Goal: Task Accomplishment & Management: Complete application form

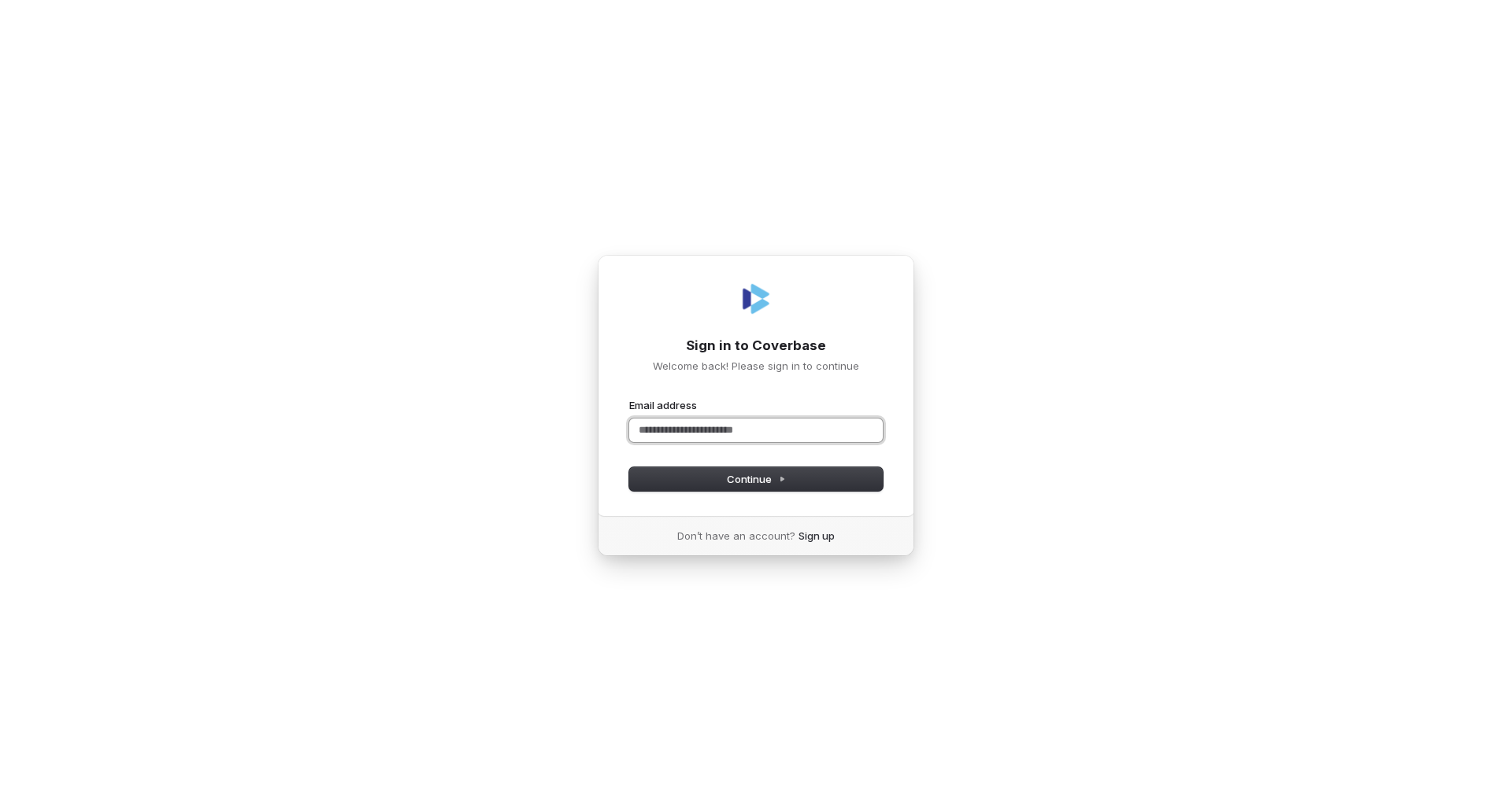
drag, startPoint x: 688, startPoint y: 434, endPoint x: 687, endPoint y: 499, distance: 65.0
click at [688, 434] on input "Email address" at bounding box center [756, 430] width 253 height 24
click at [629, 398] on button "submit" at bounding box center [629, 398] width 0 height 0
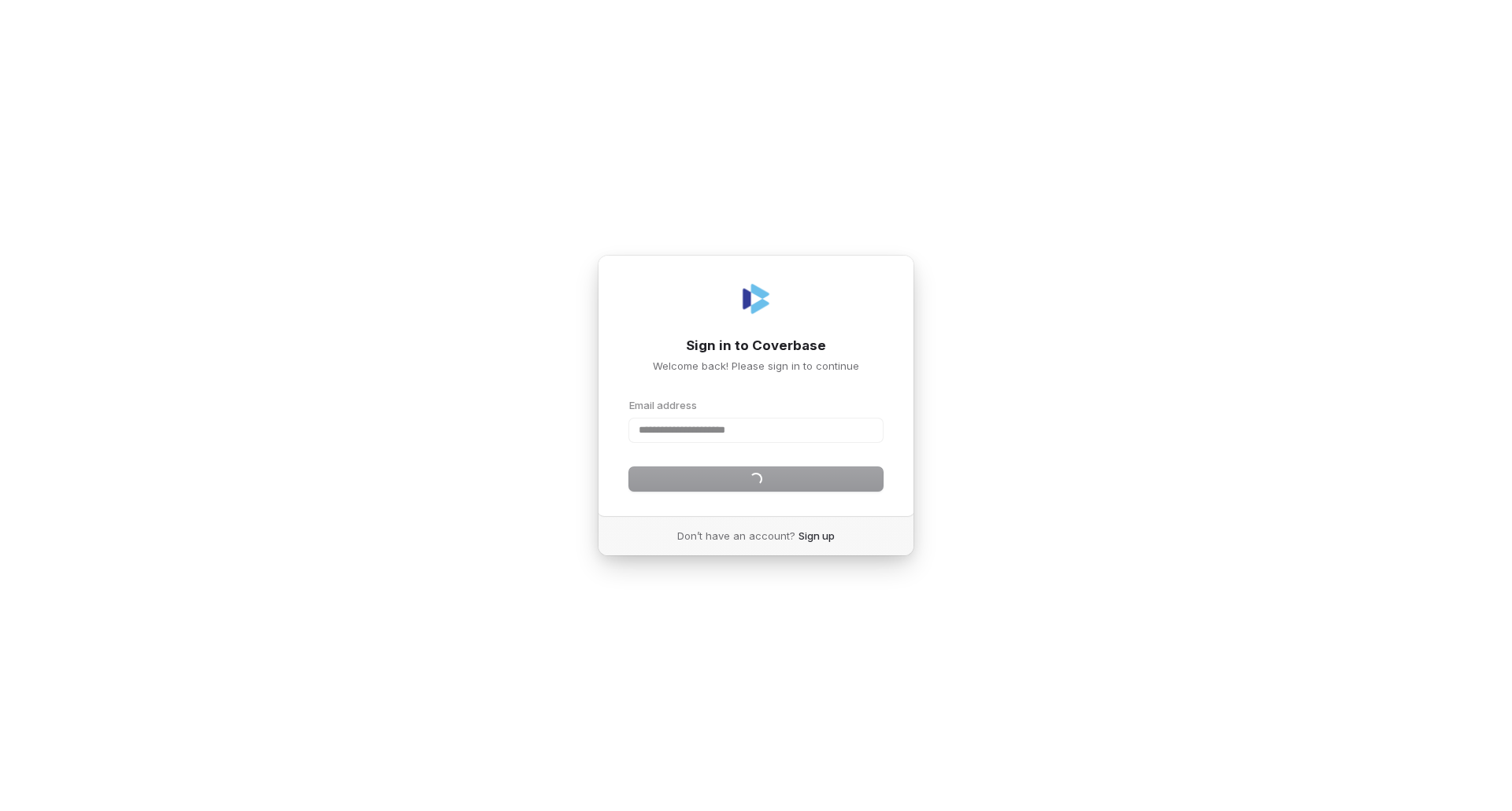
type input "**********"
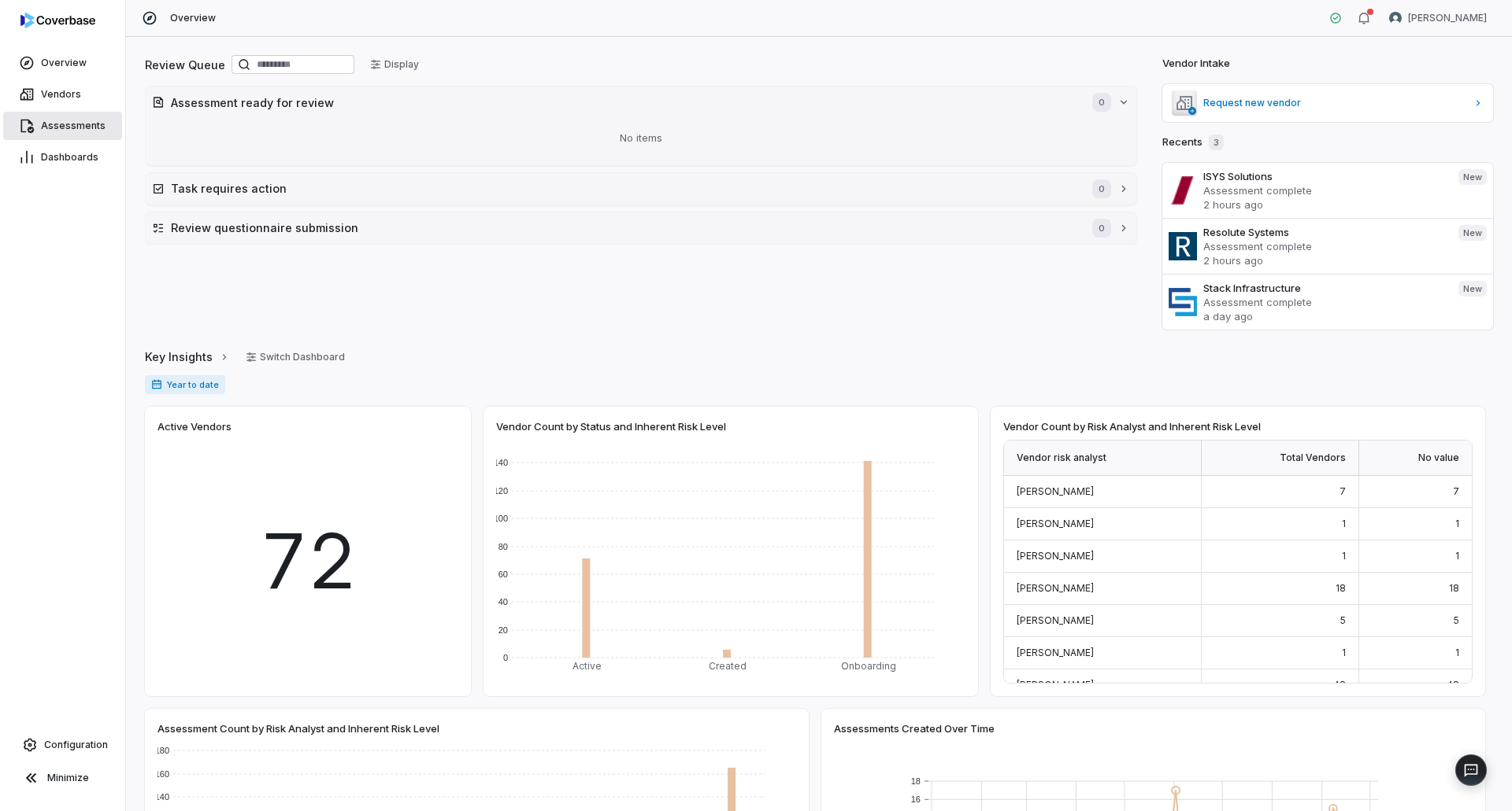
click at [80, 123] on span "Assessments" at bounding box center [73, 126] width 64 height 12
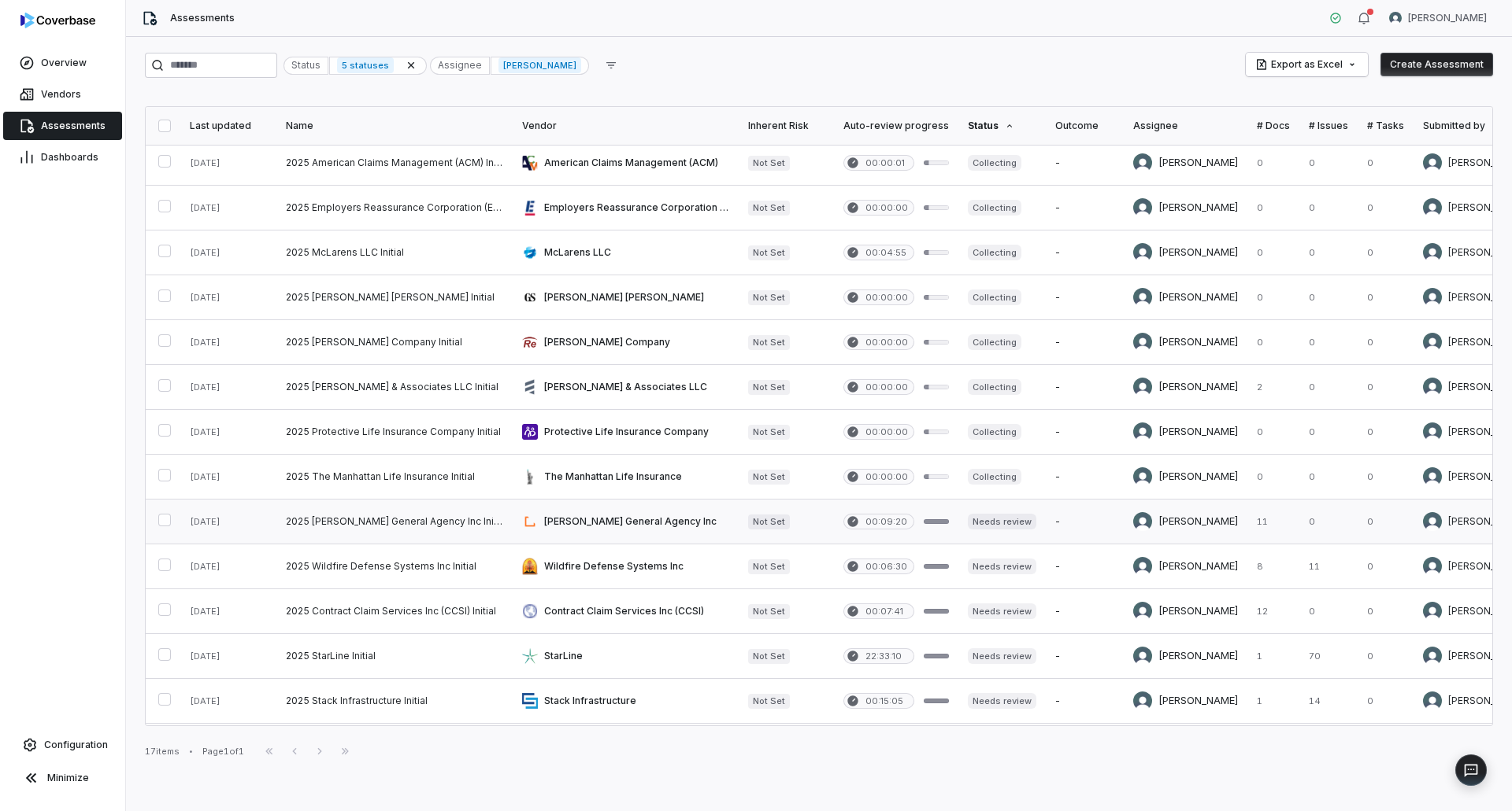
scroll to position [189, 0]
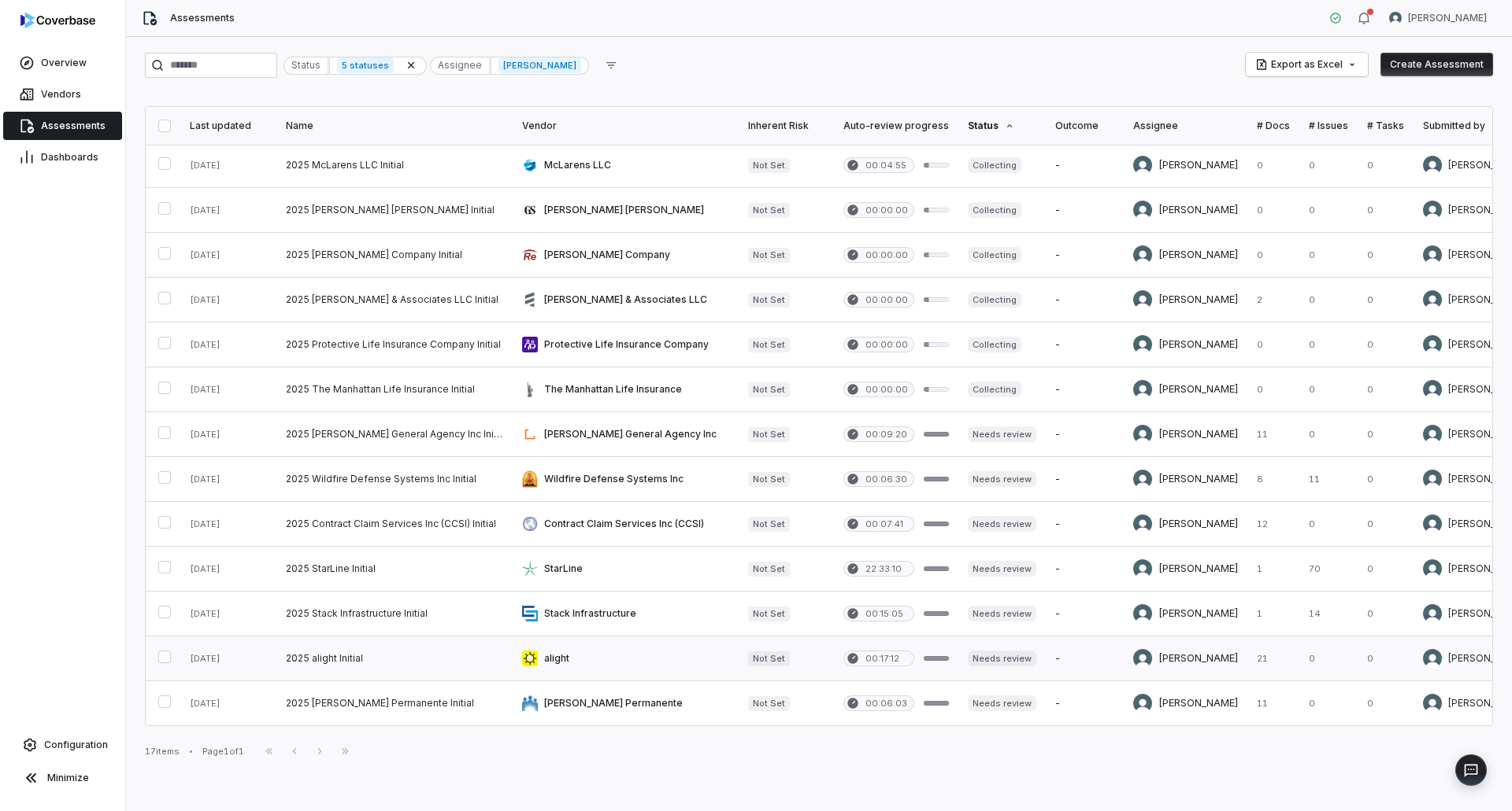
click at [657, 665] on link at bounding box center [625, 658] width 226 height 44
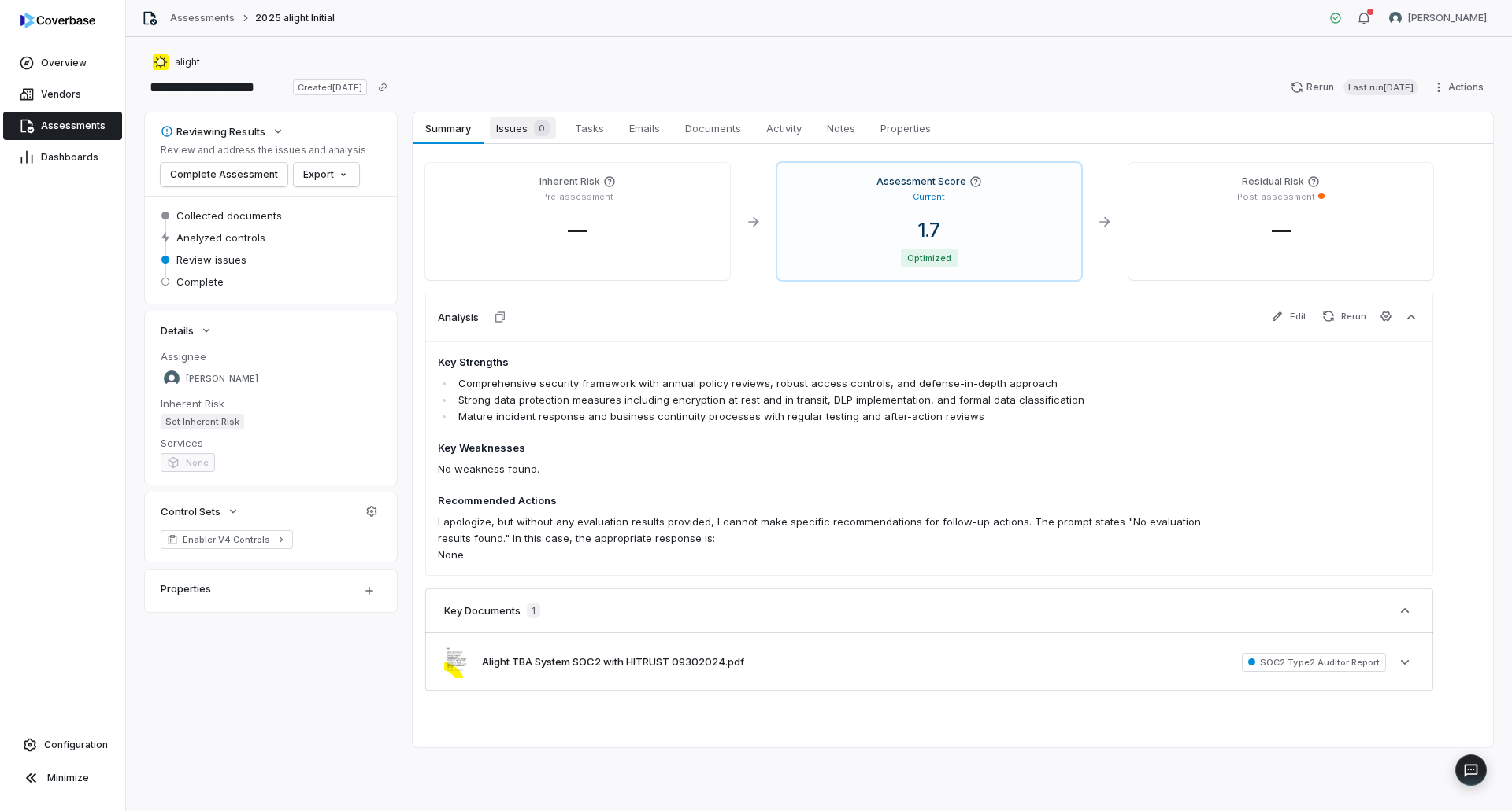
click at [515, 129] on span "Issues 0" at bounding box center [523, 127] width 66 height 22
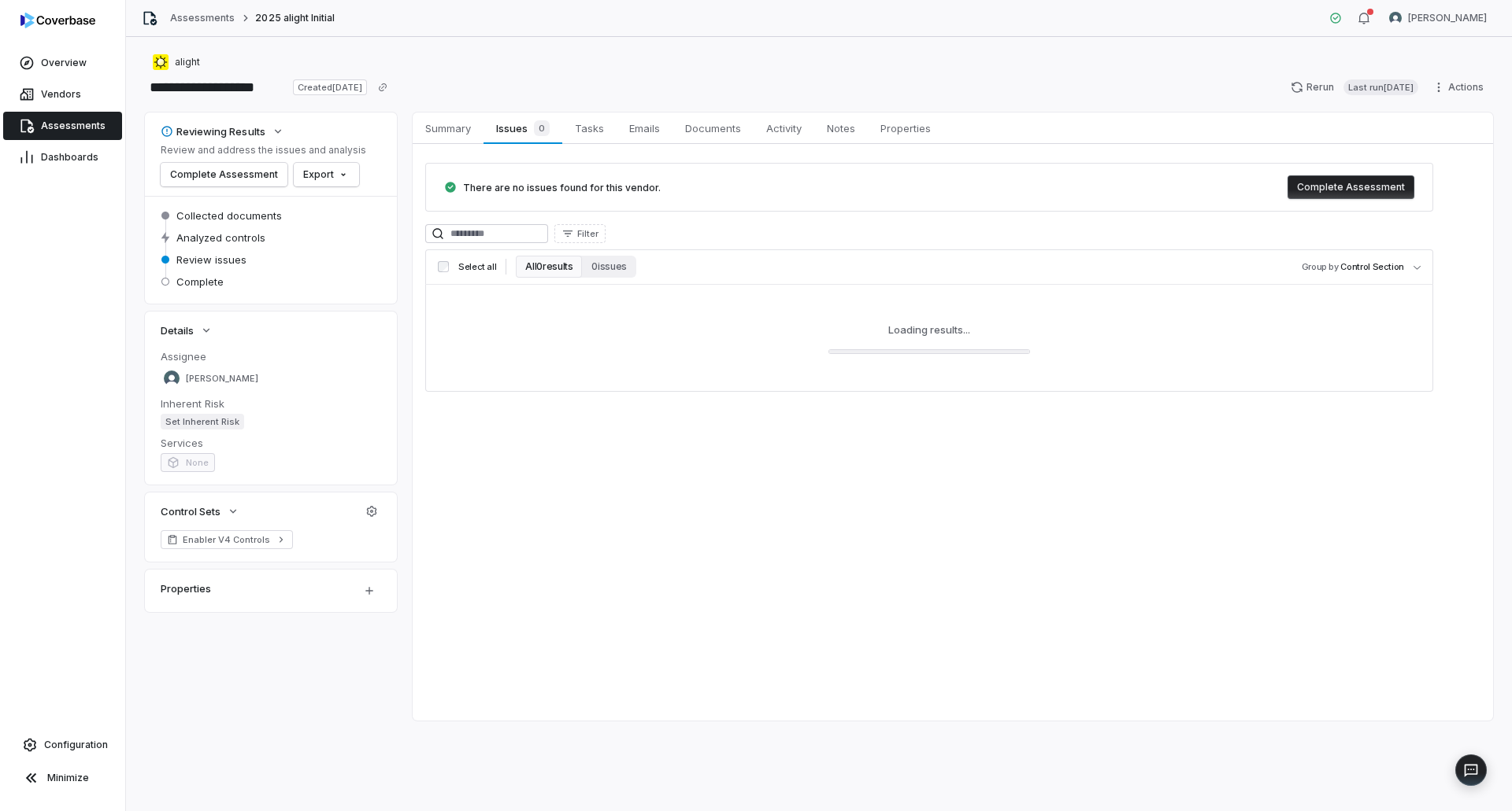
click at [1335, 187] on button "Complete Assessment" at bounding box center [1351, 187] width 127 height 24
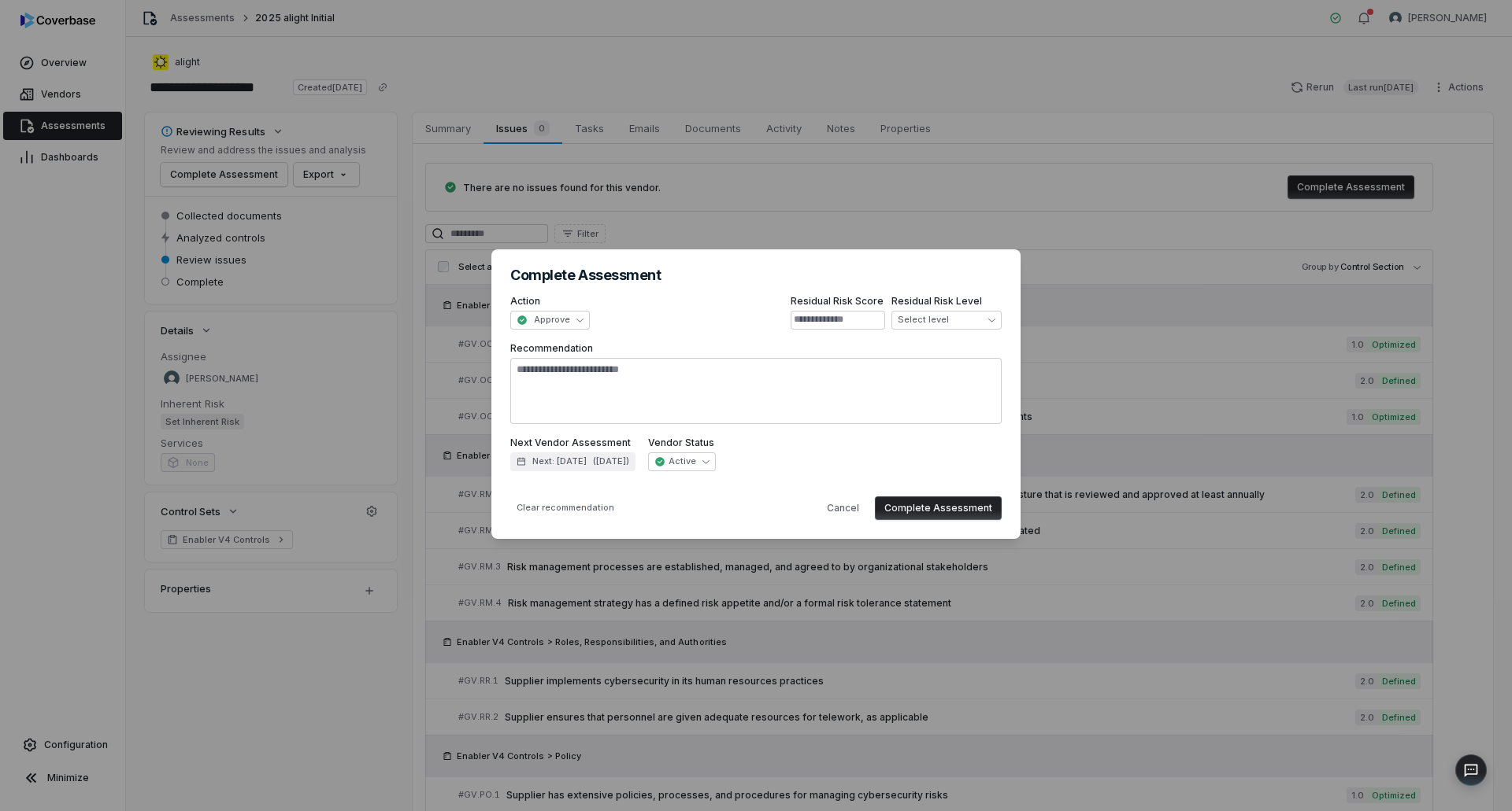
click at [915, 502] on button "Complete Assessment" at bounding box center [938, 508] width 127 height 24
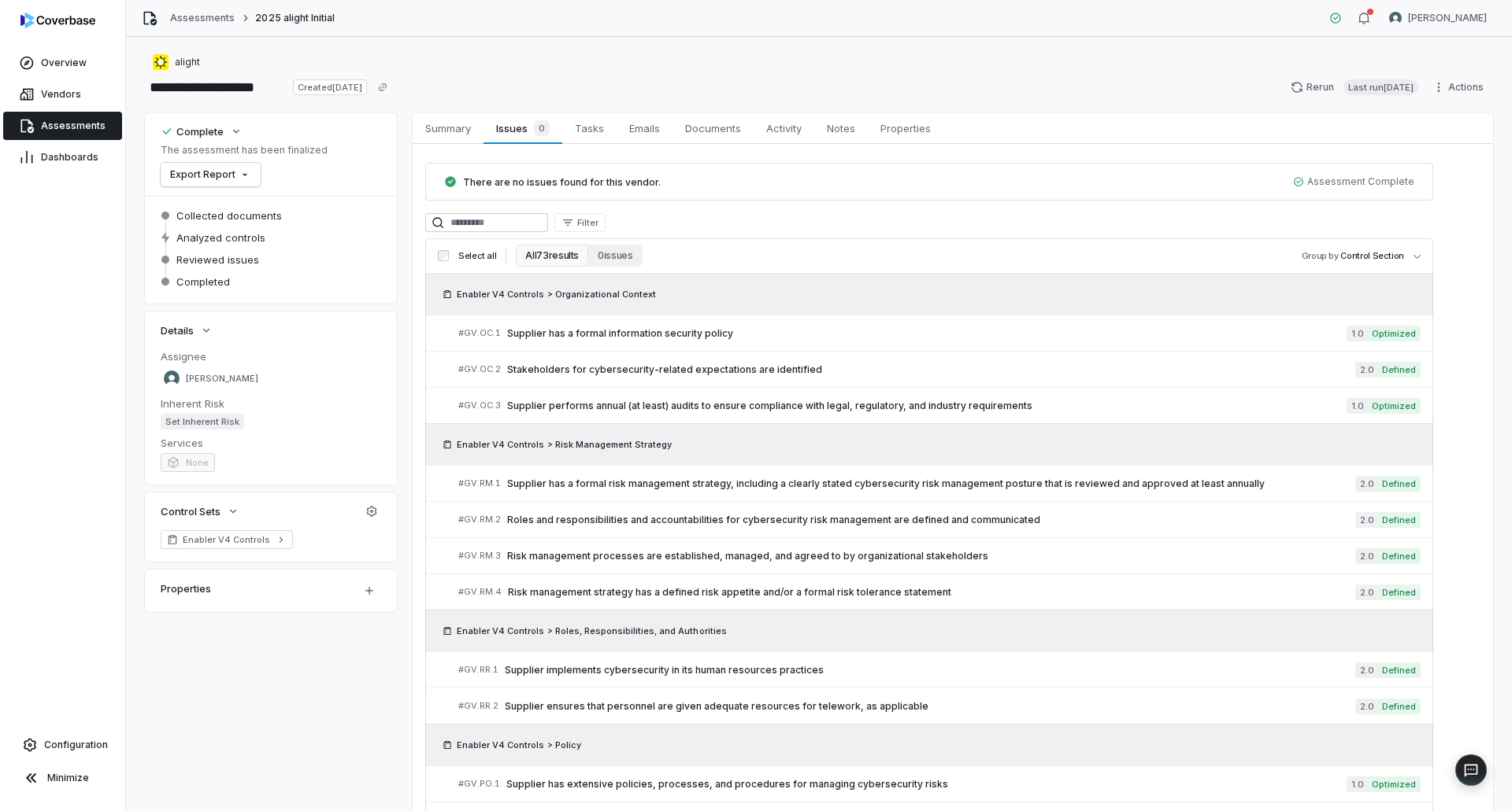
click at [58, 122] on span "Assessments" at bounding box center [73, 126] width 64 height 12
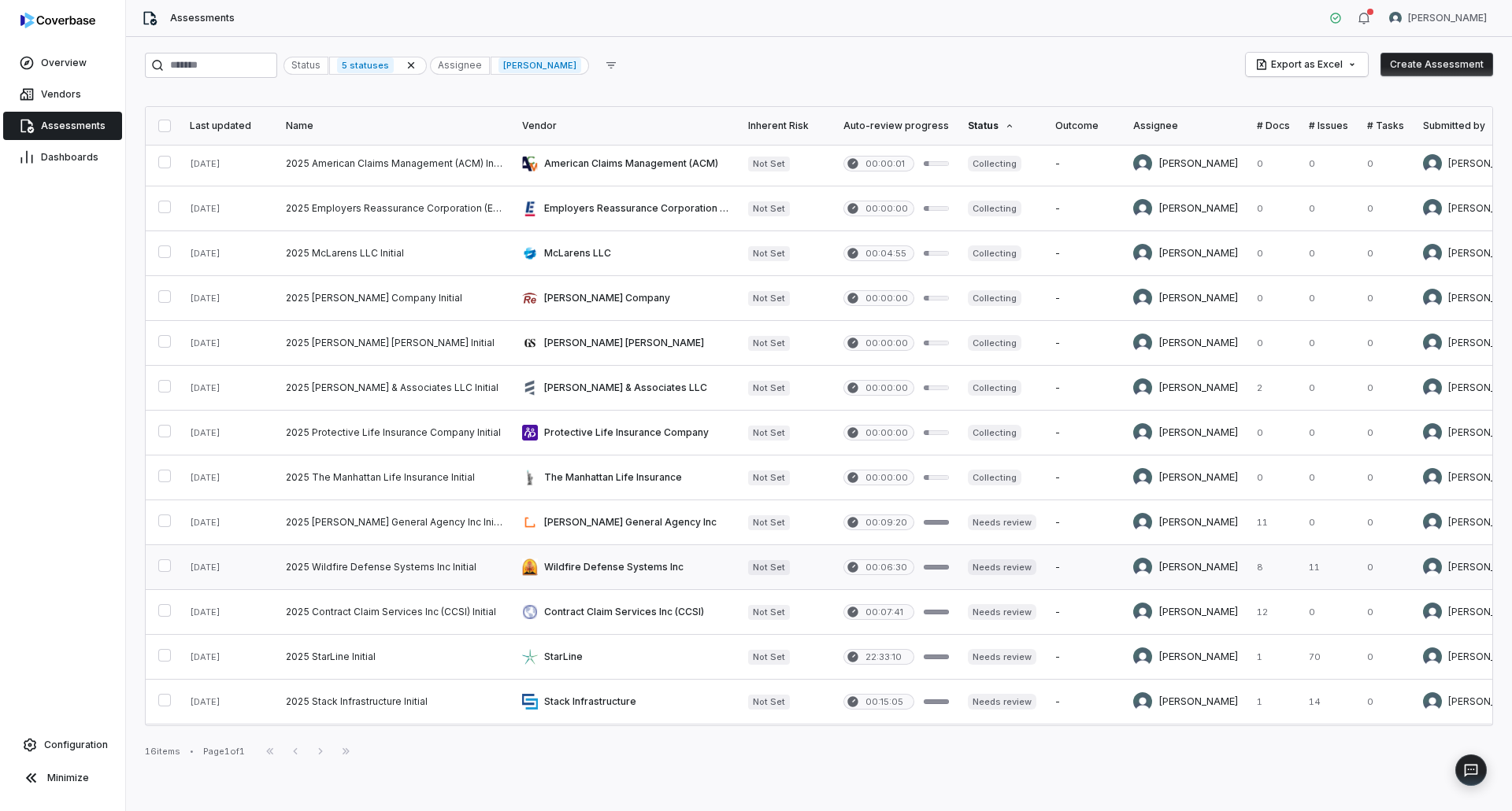
scroll to position [144, 0]
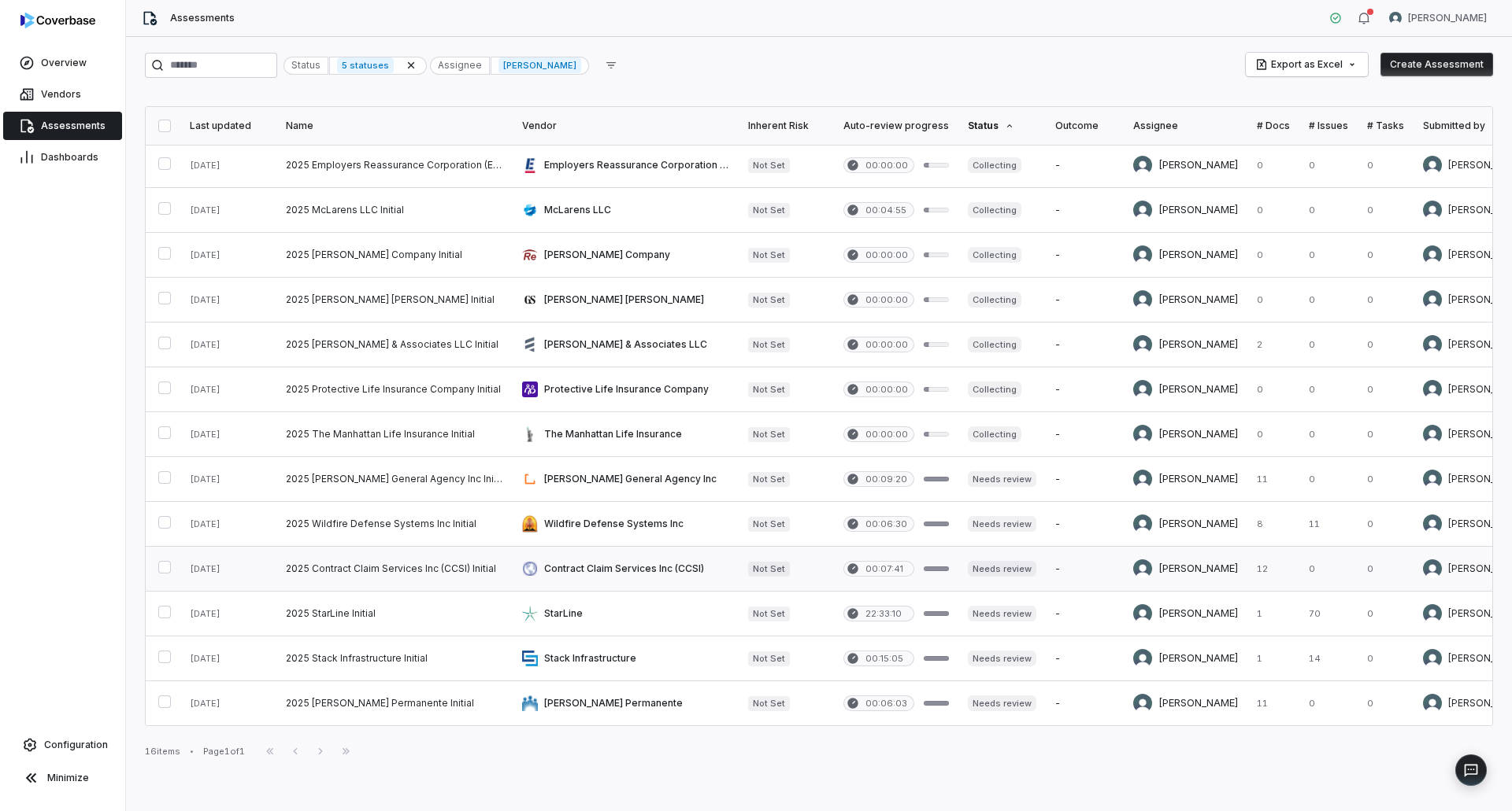
click at [639, 565] on link at bounding box center [625, 568] width 226 height 44
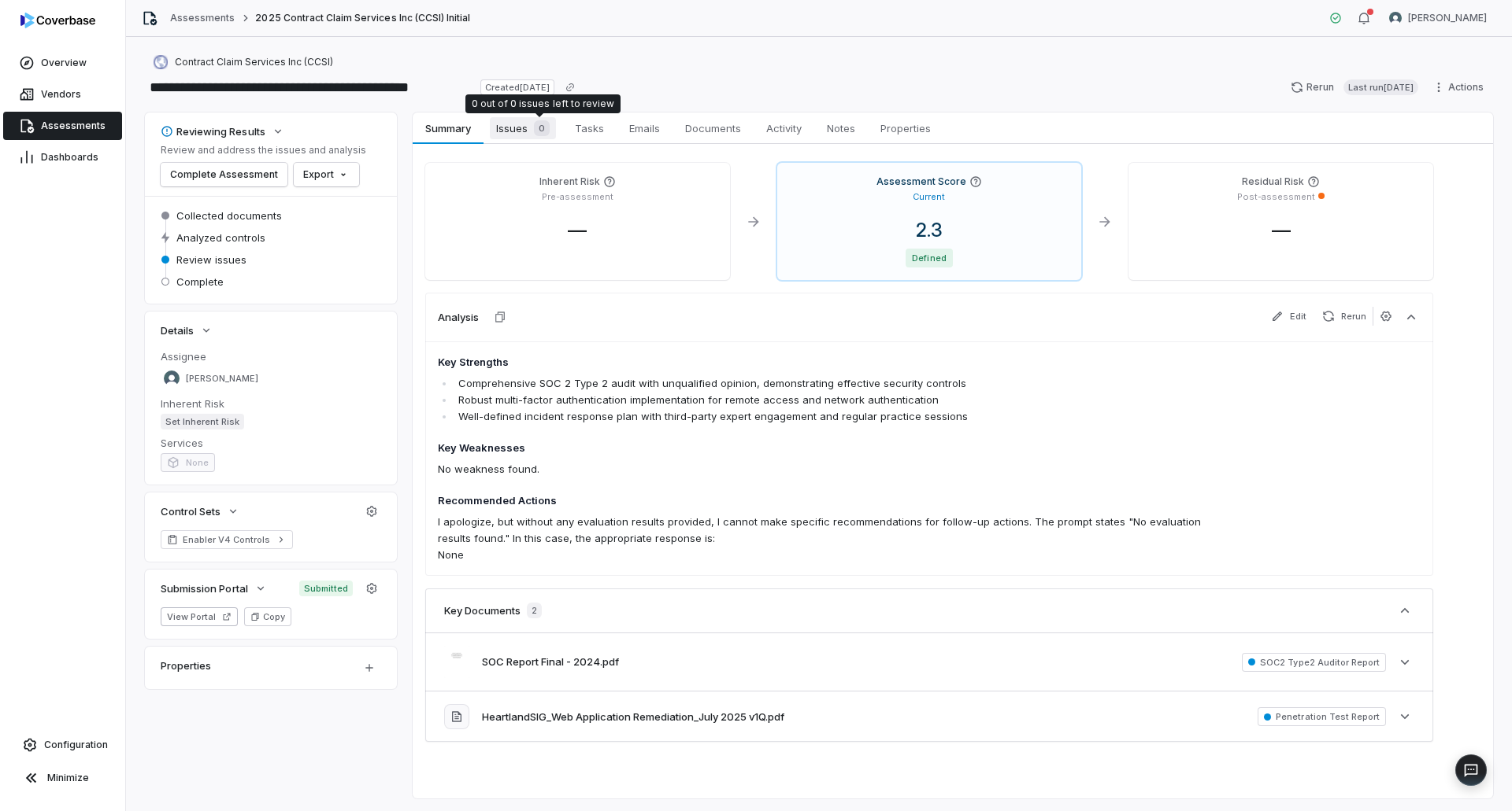
click at [528, 135] on span "Issues 0" at bounding box center [523, 127] width 66 height 22
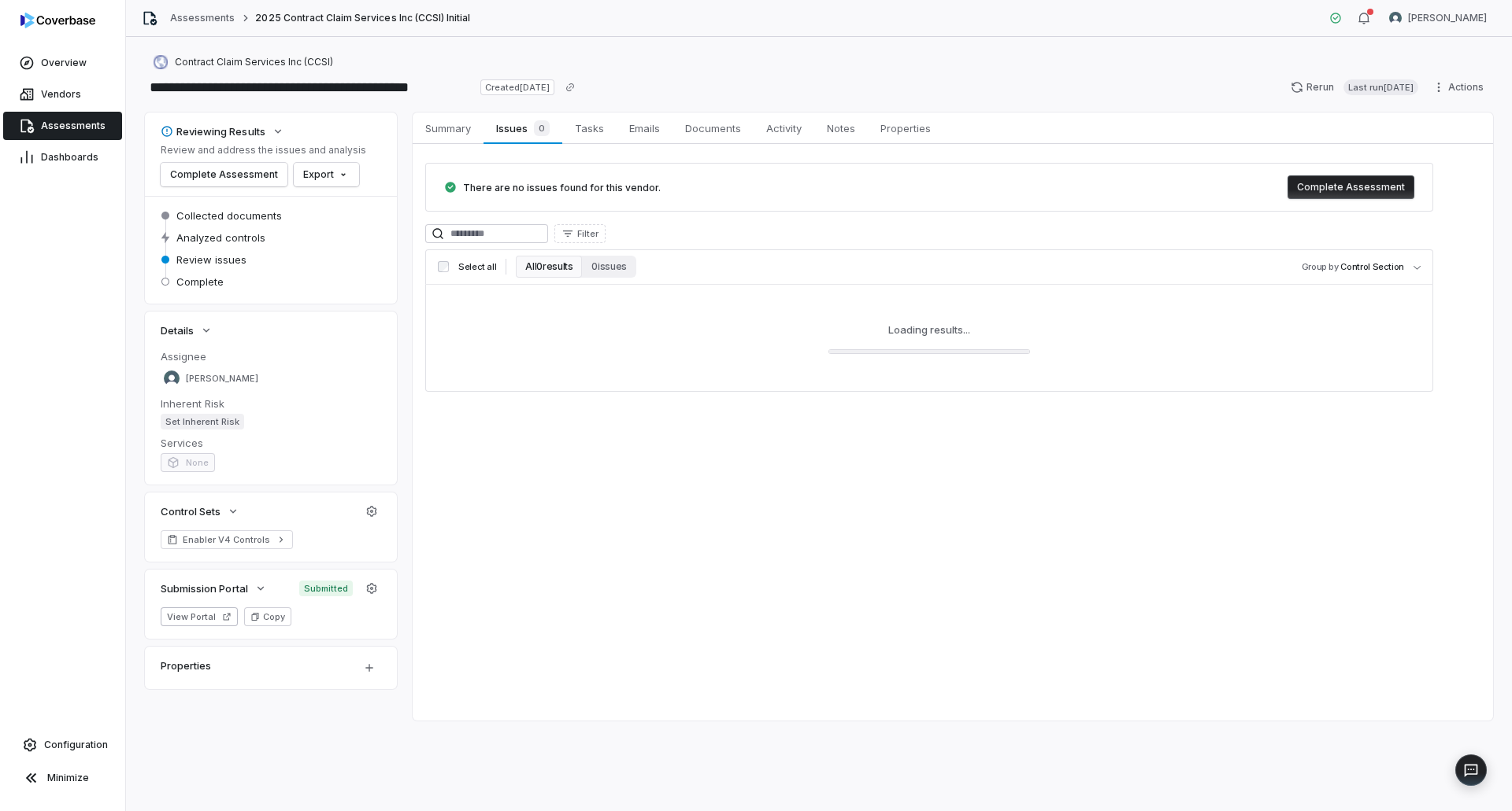
click at [1353, 182] on button "Complete Assessment" at bounding box center [1351, 187] width 127 height 24
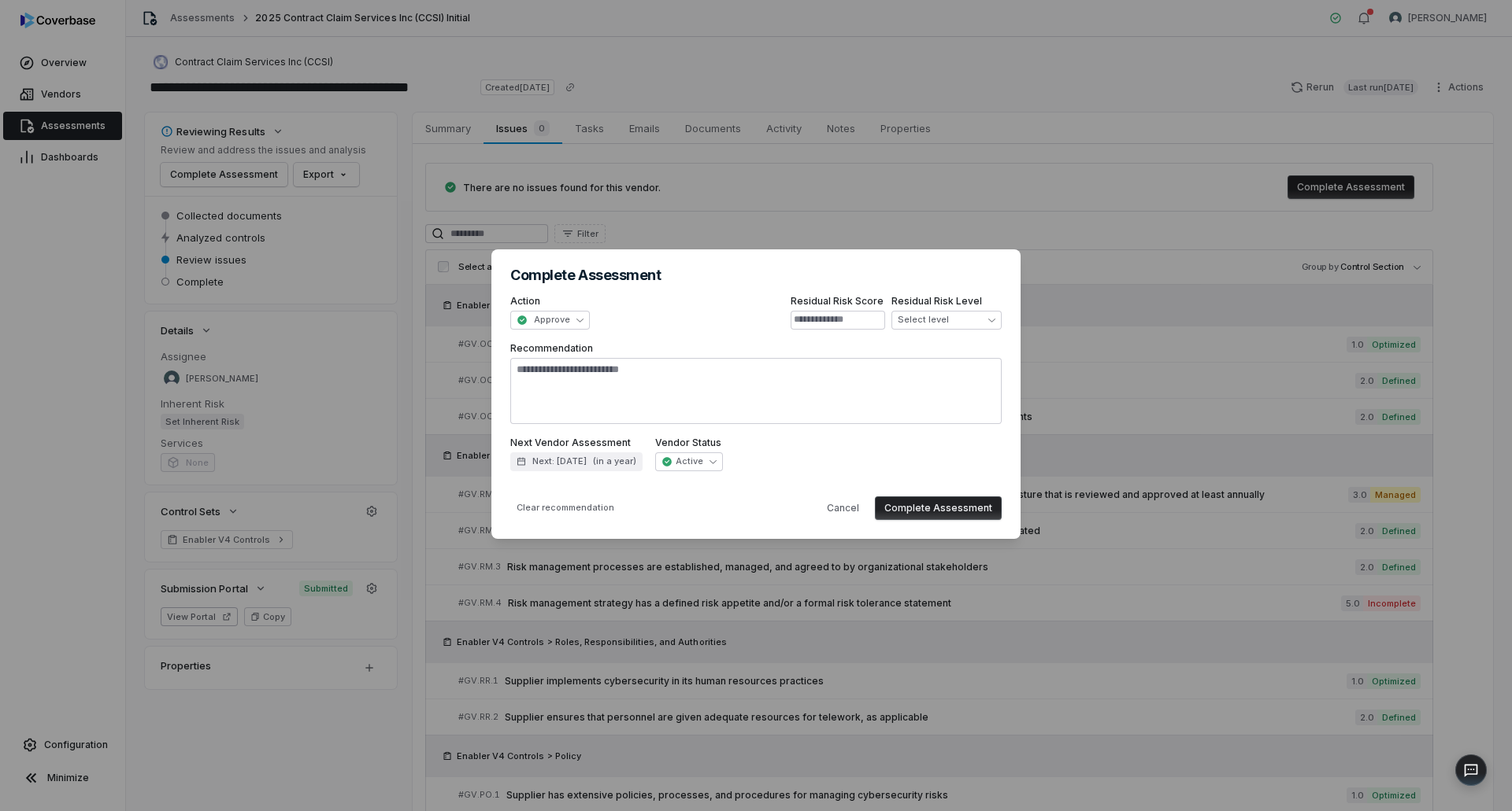
click at [938, 512] on button "Complete Assessment" at bounding box center [938, 508] width 127 height 24
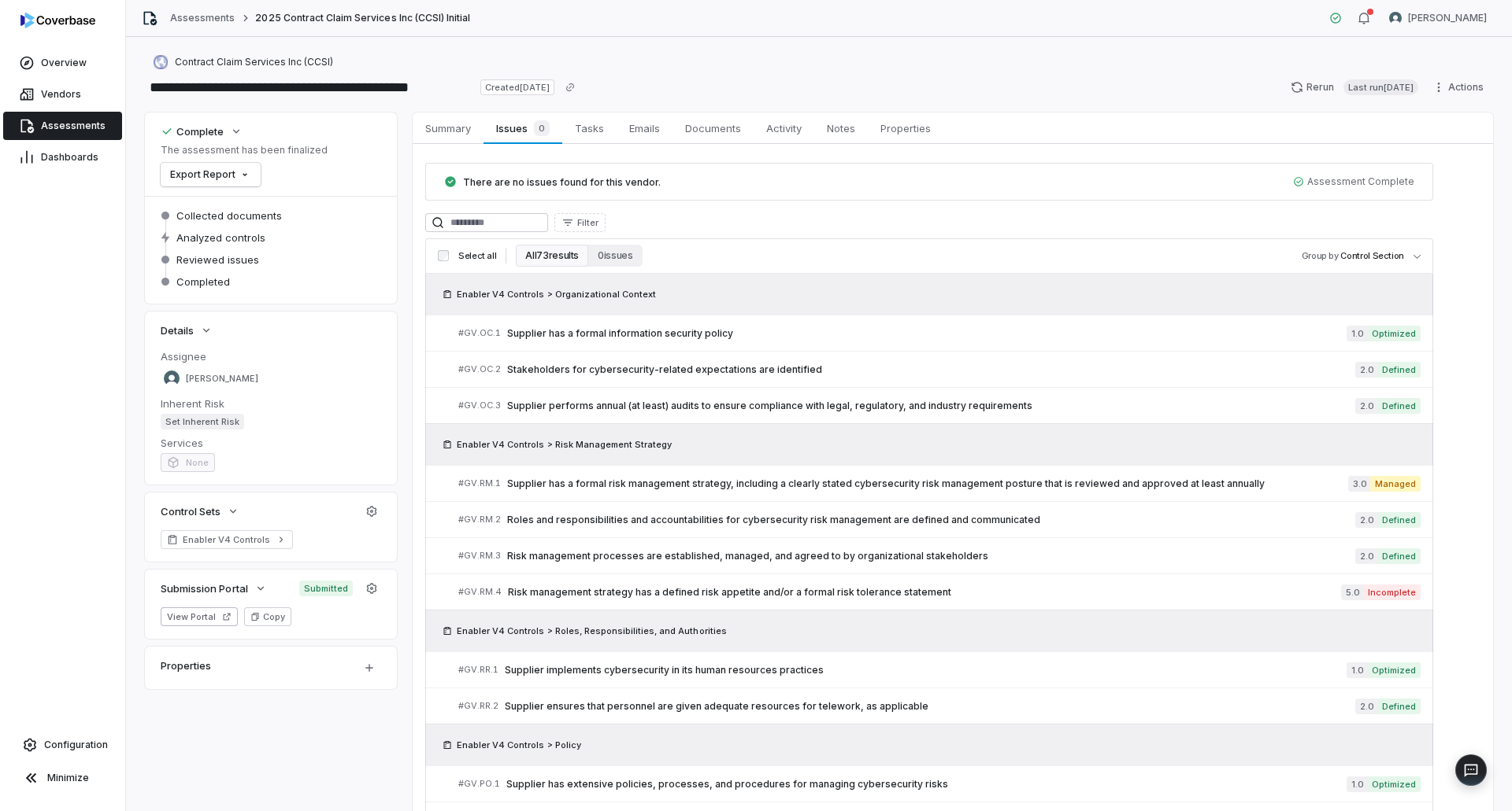
click at [48, 122] on span "Assessments" at bounding box center [73, 126] width 64 height 12
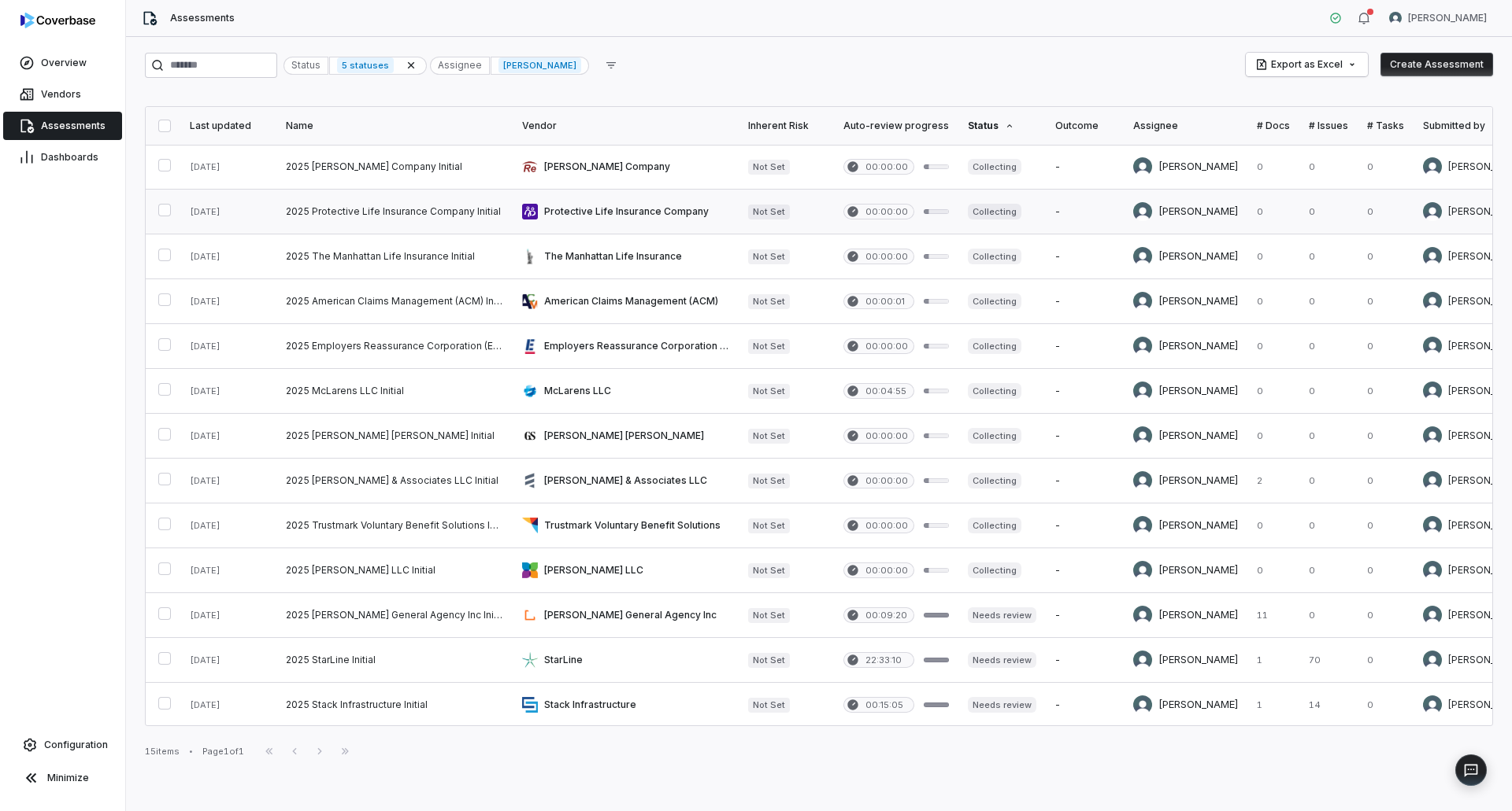
scroll to position [99, 0]
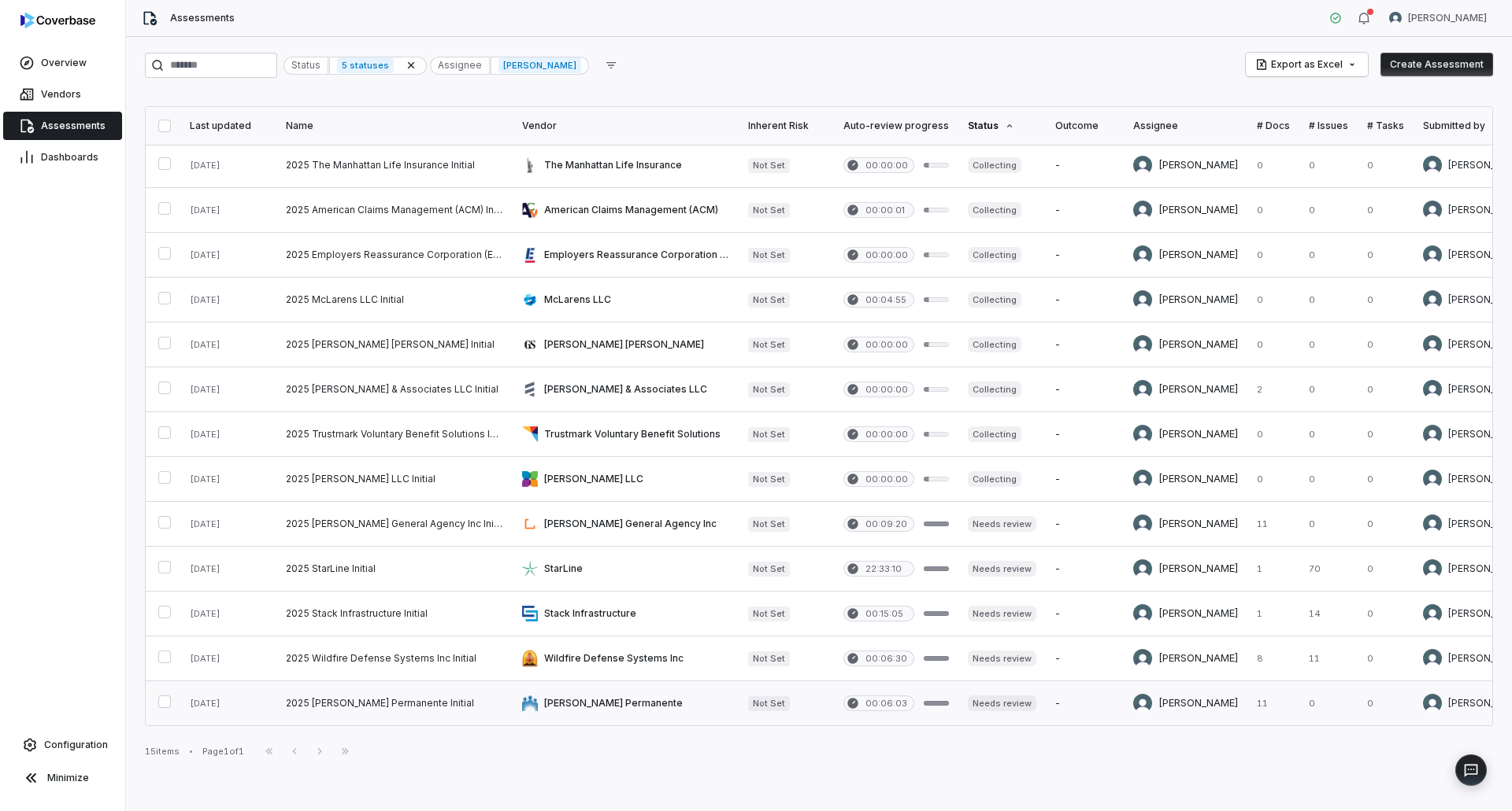
click at [599, 697] on link at bounding box center [625, 703] width 226 height 44
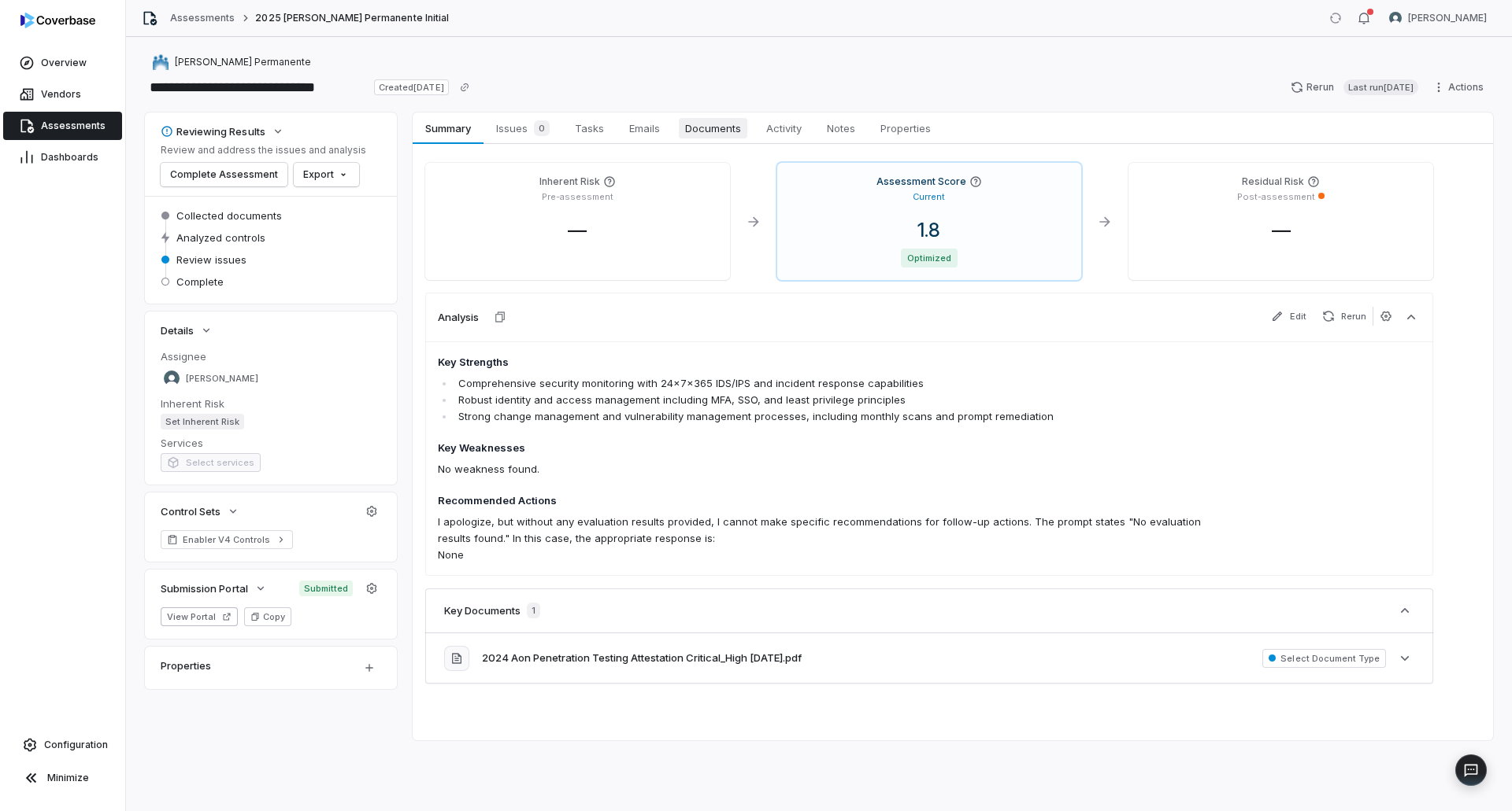
click at [691, 131] on span "Documents" at bounding box center [713, 128] width 69 height 21
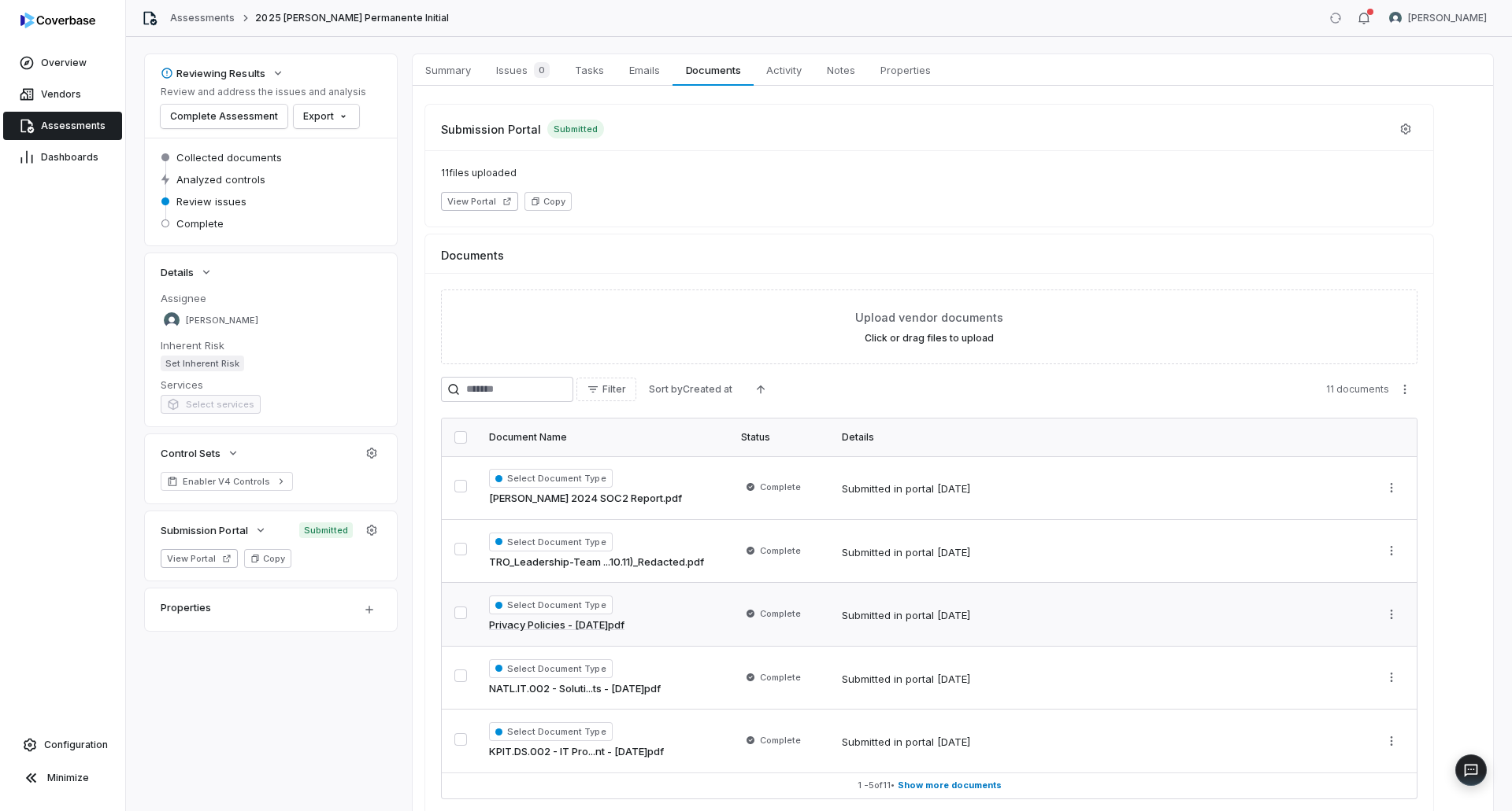
scroll to position [131, 0]
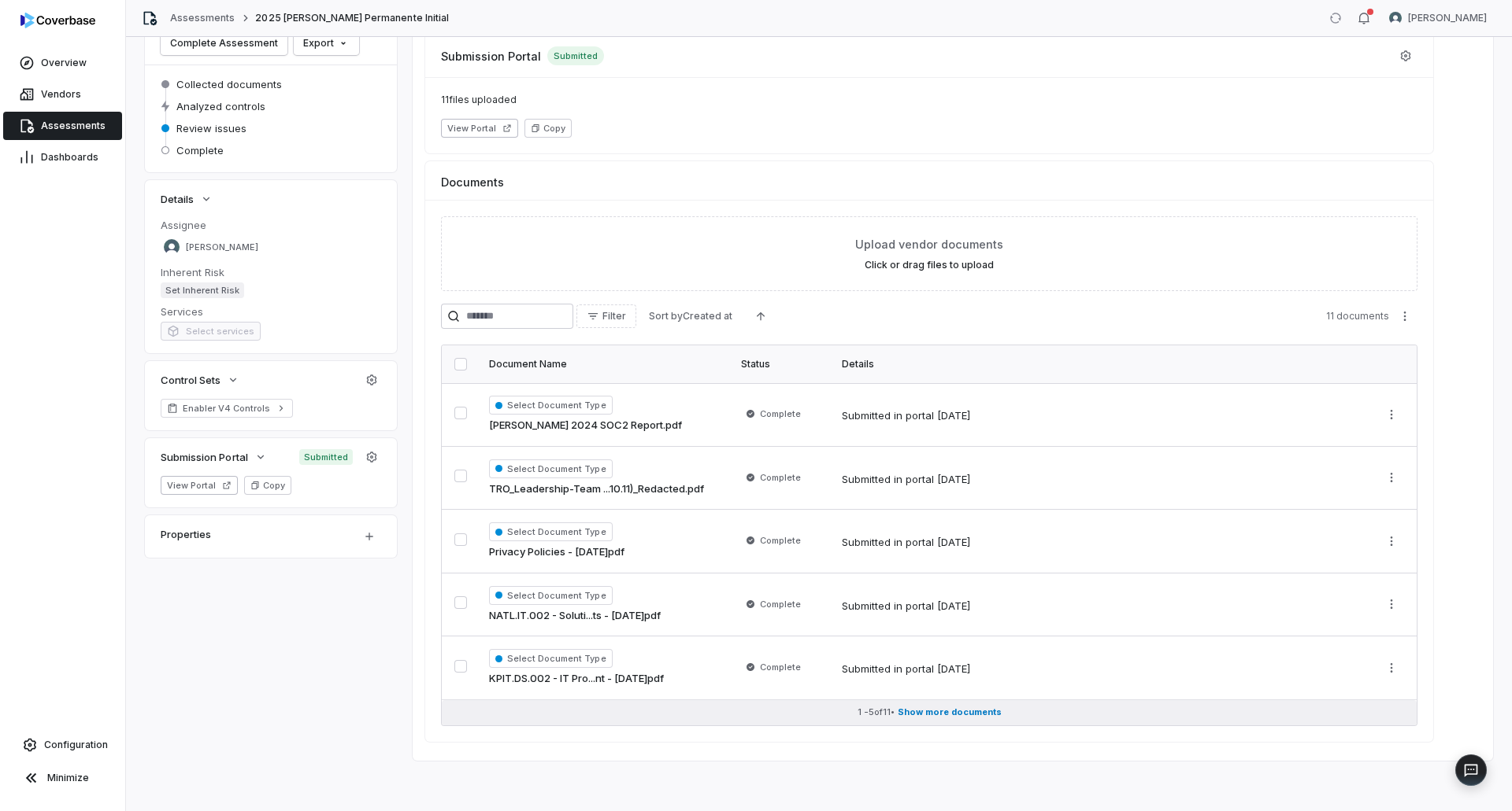
click at [942, 714] on span "Show more documents" at bounding box center [949, 713] width 104 height 12
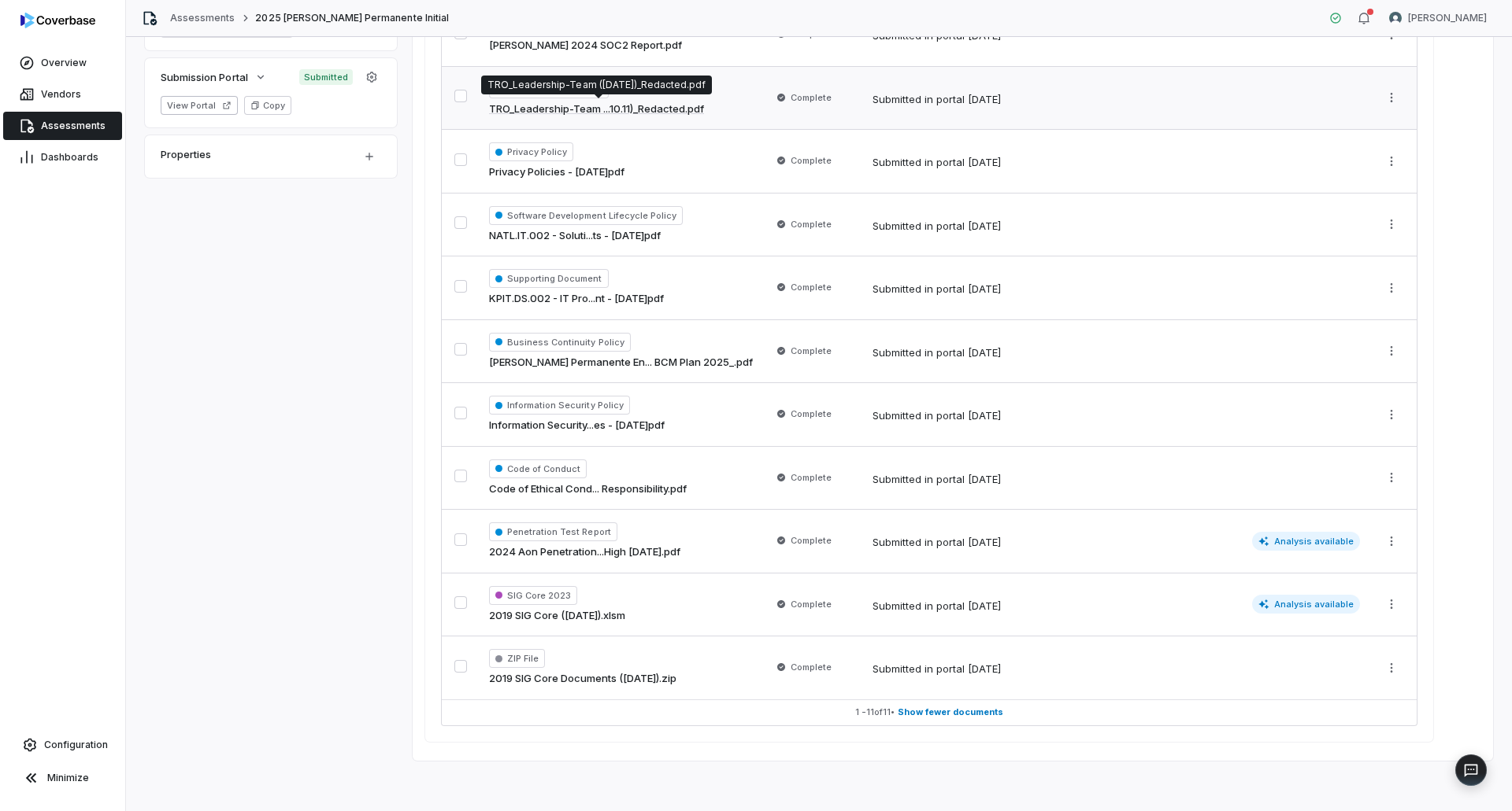
scroll to position [433, 0]
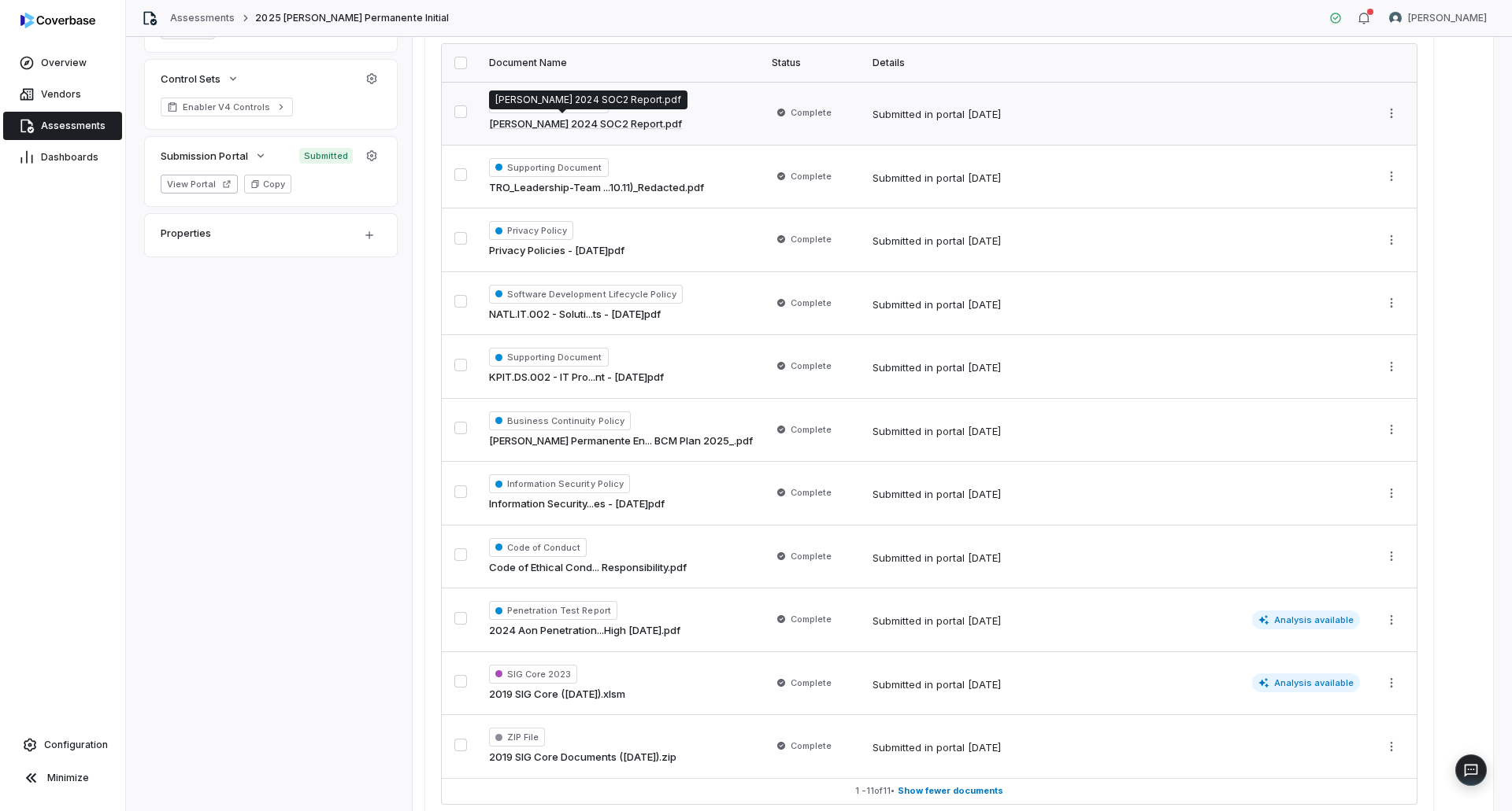
click at [608, 127] on link "Kaiser 2024 SOC2 Report.pdf" at bounding box center [586, 124] width 193 height 16
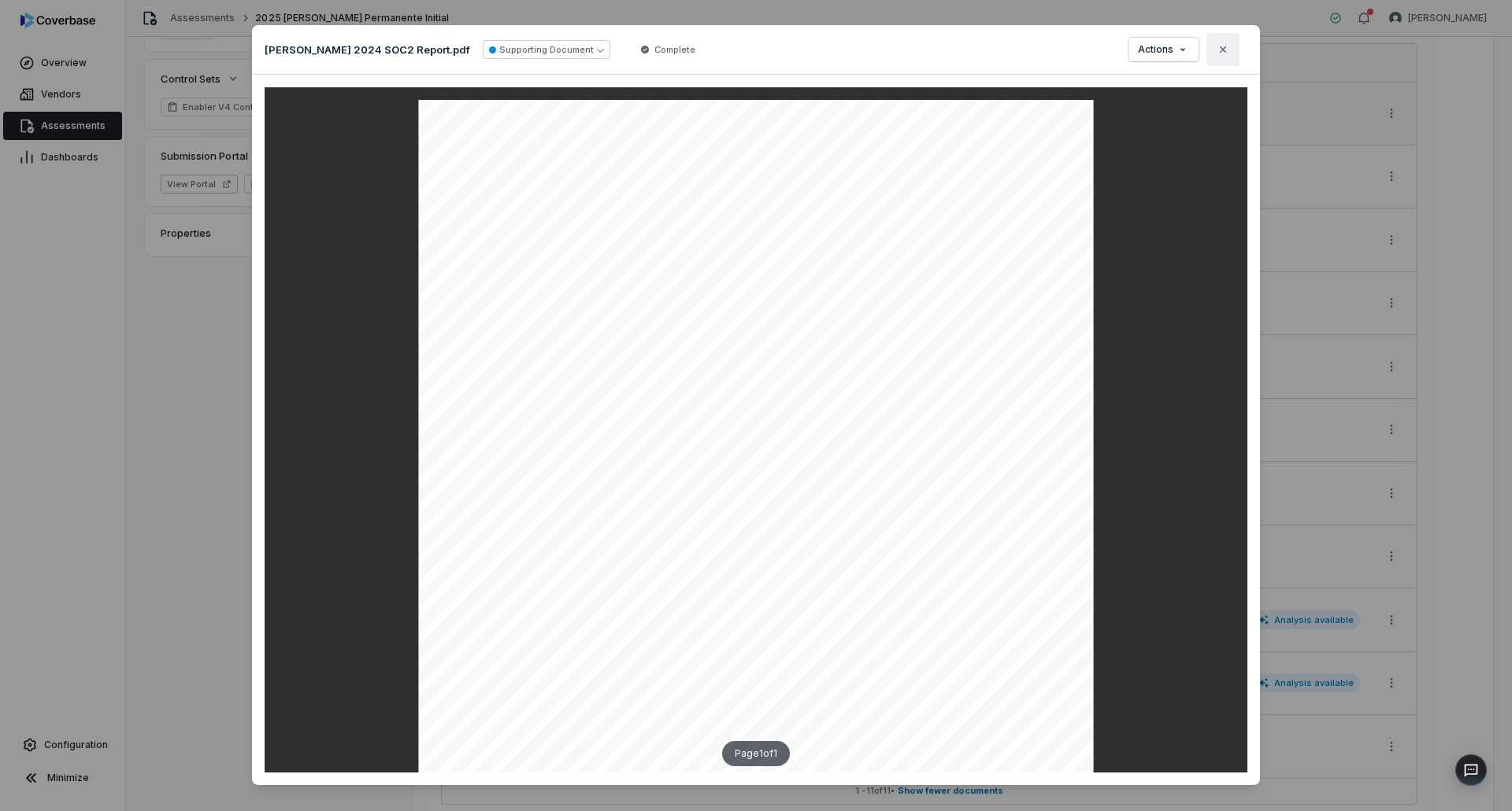
click at [1224, 44] on button "Close" at bounding box center [1222, 49] width 33 height 33
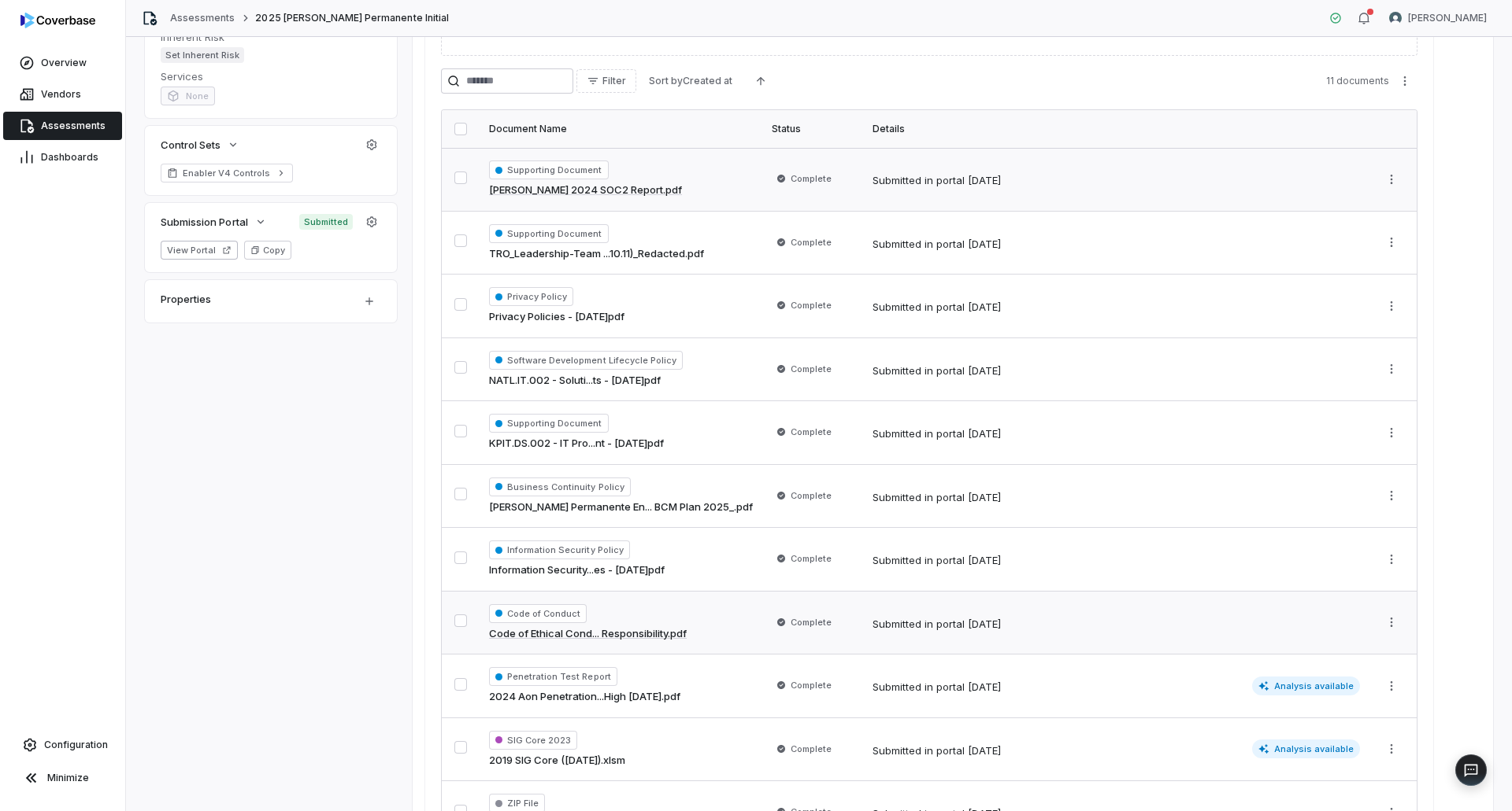
scroll to position [354, 0]
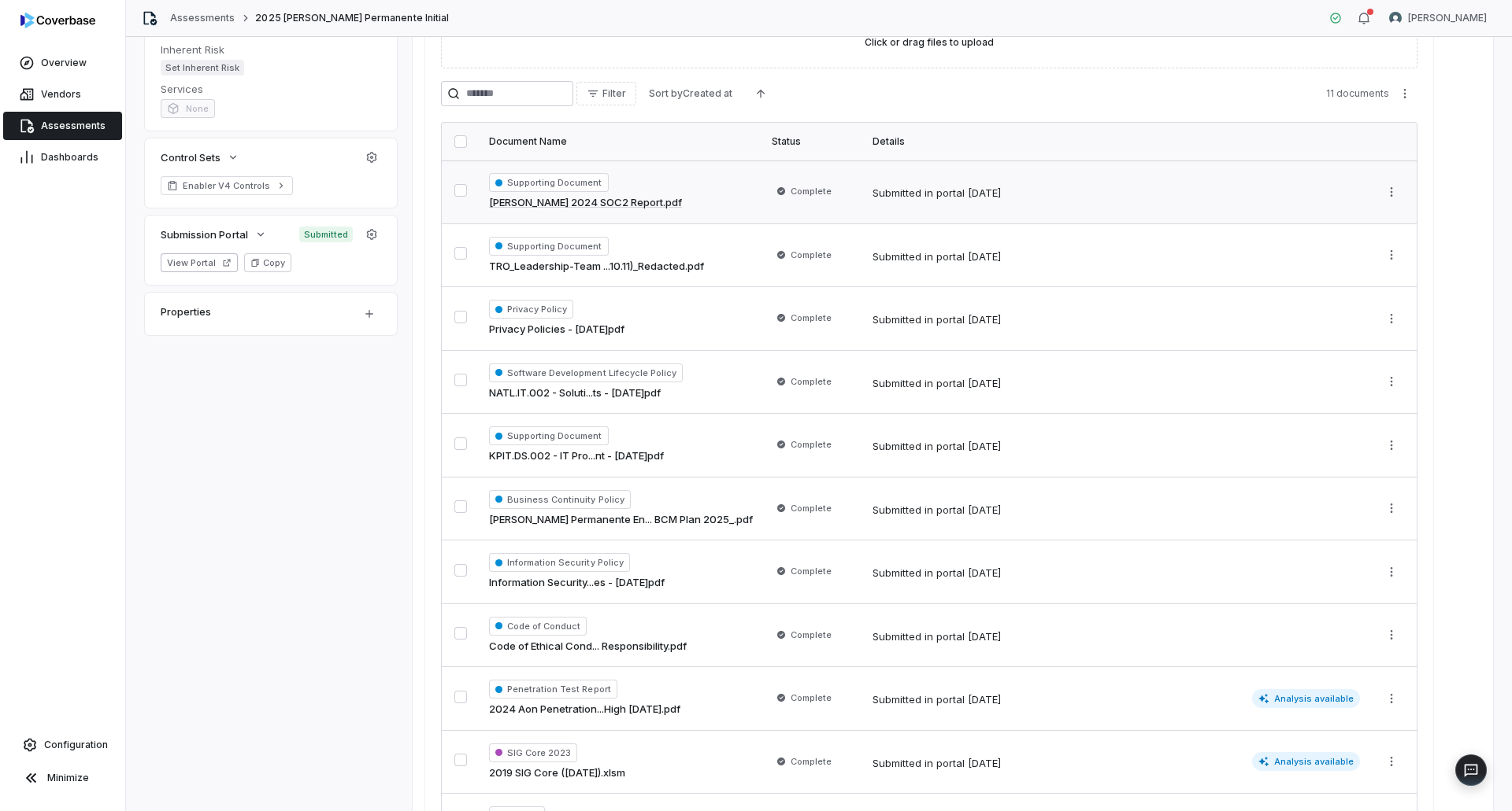
drag, startPoint x: 88, startPoint y: 128, endPoint x: 88, endPoint y: 136, distance: 8.0
click at [88, 128] on span "Assessments" at bounding box center [73, 126] width 64 height 12
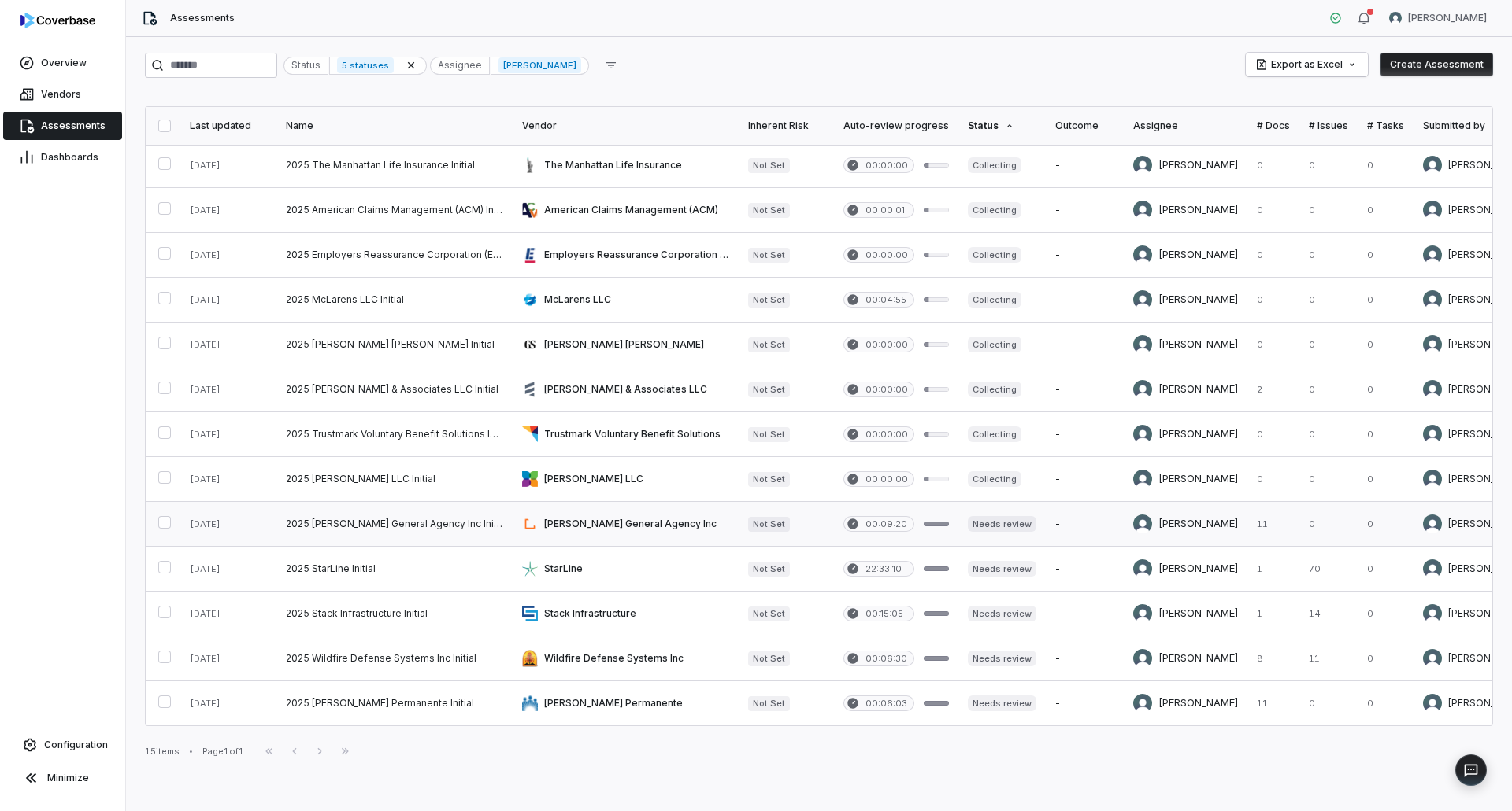
scroll to position [99, 0]
click at [586, 529] on link at bounding box center [625, 524] width 226 height 44
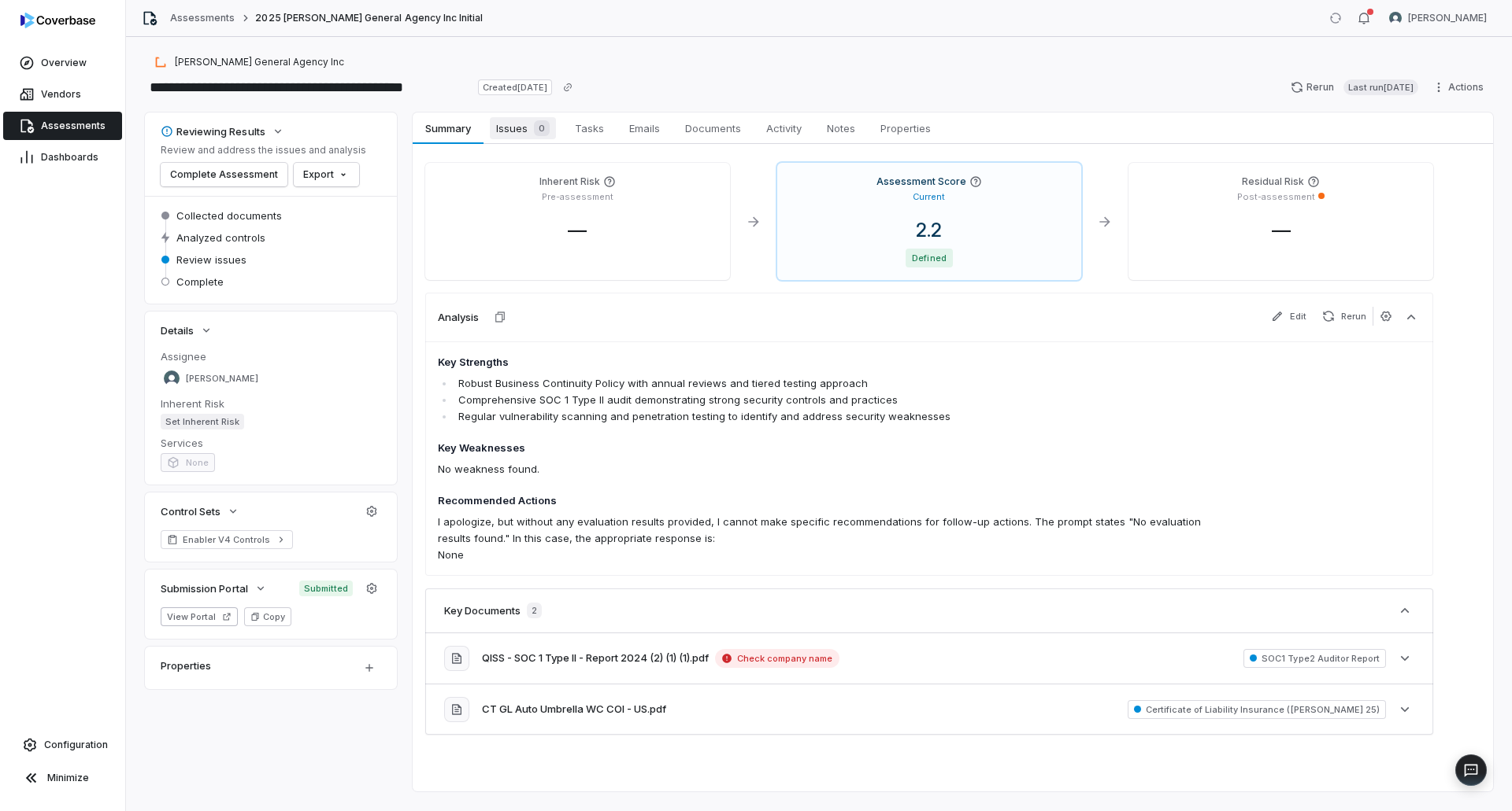
click at [529, 130] on div "0" at bounding box center [538, 128] width 22 height 16
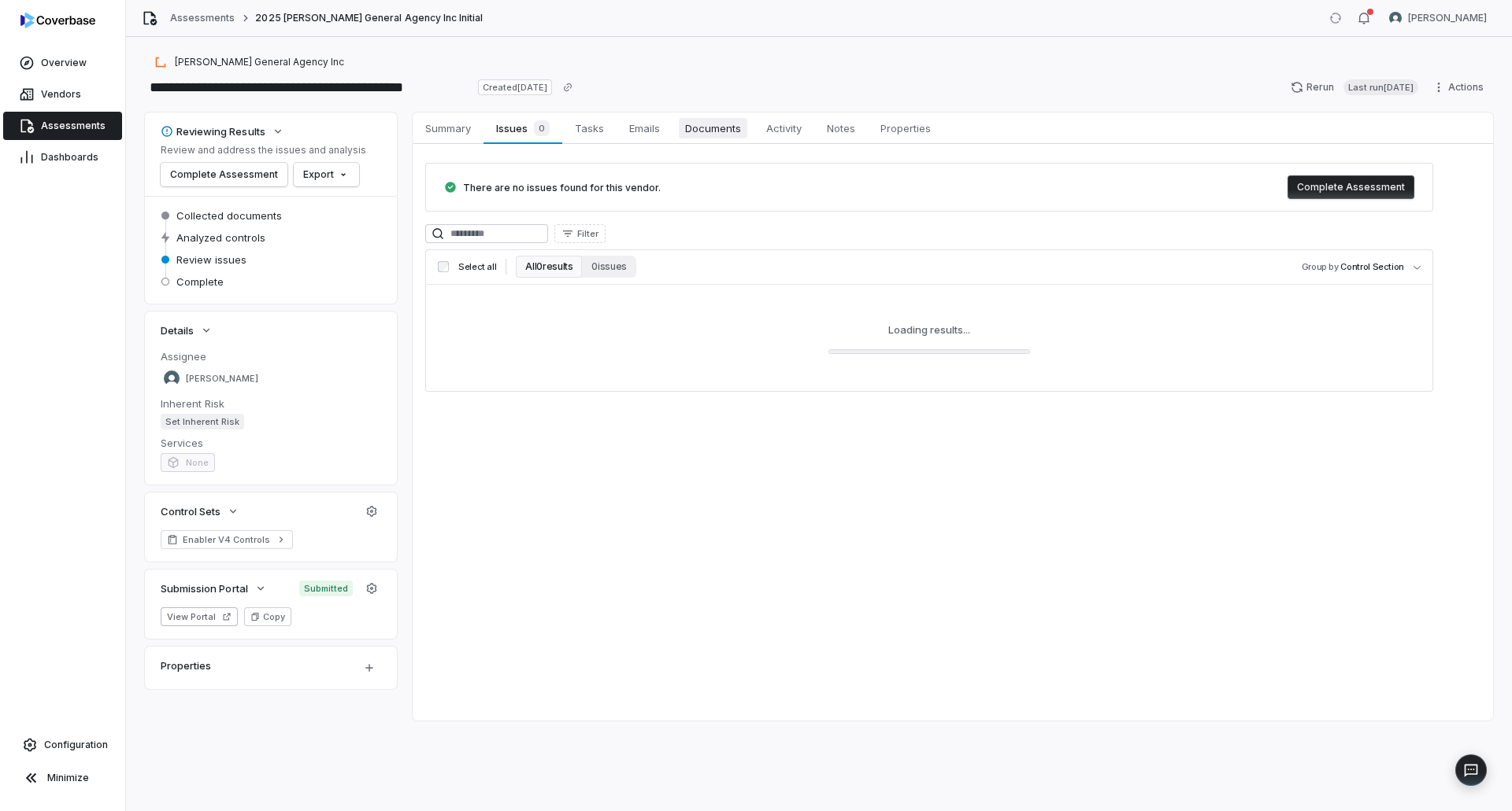
click at [710, 130] on span "Documents" at bounding box center [713, 128] width 69 height 21
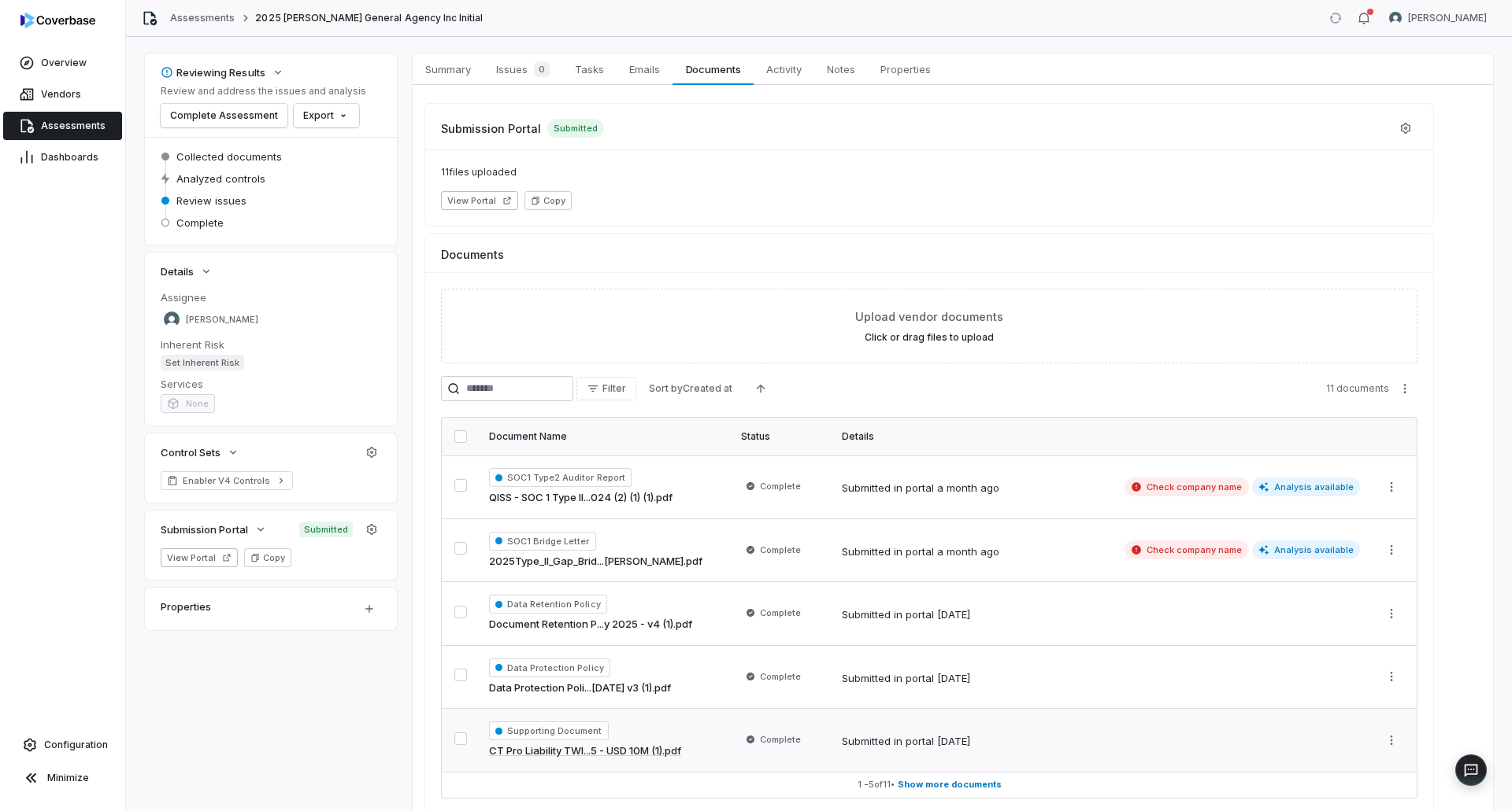
scroll to position [131, 0]
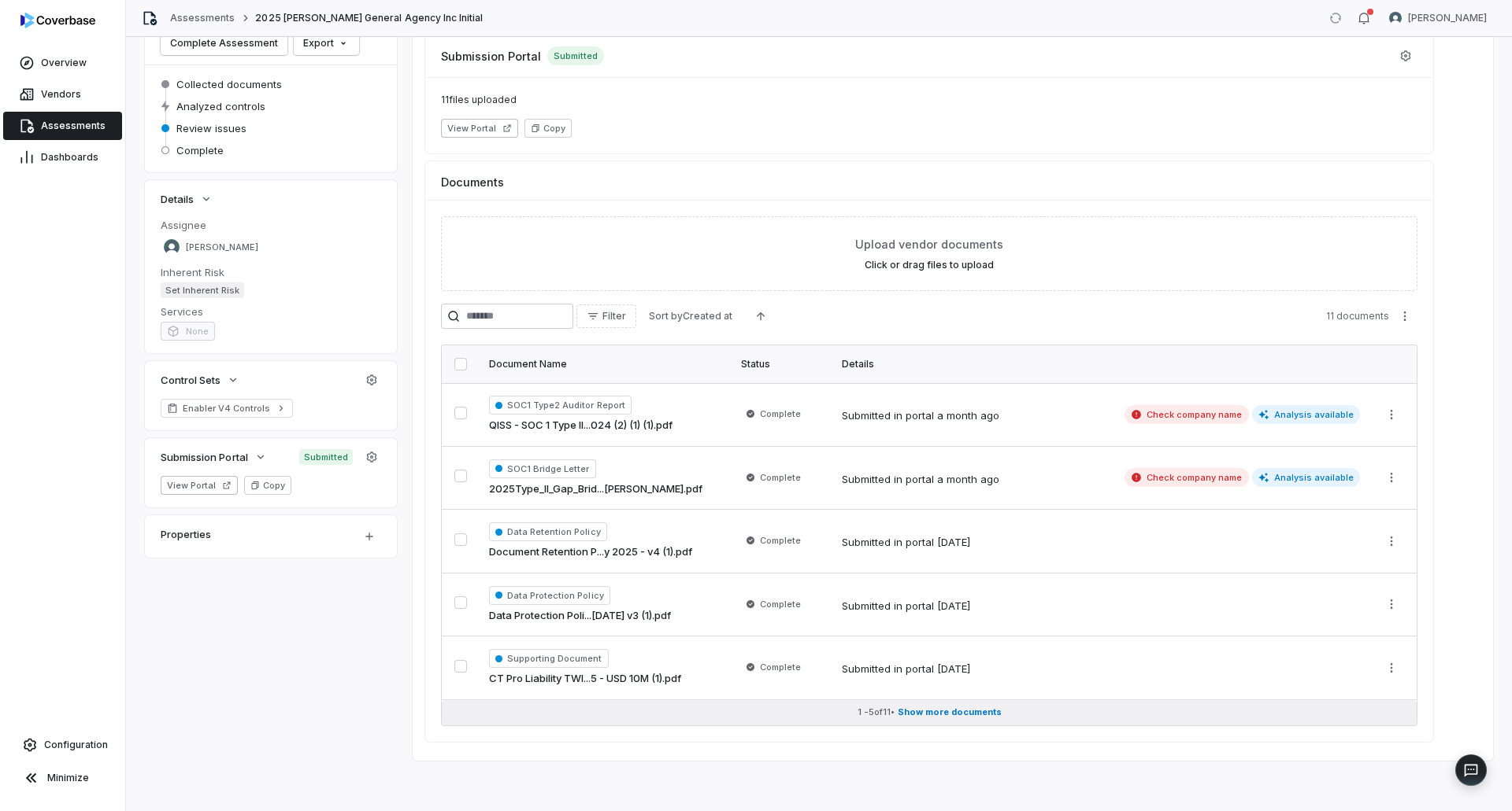
click at [940, 710] on span "Show more documents" at bounding box center [949, 713] width 104 height 12
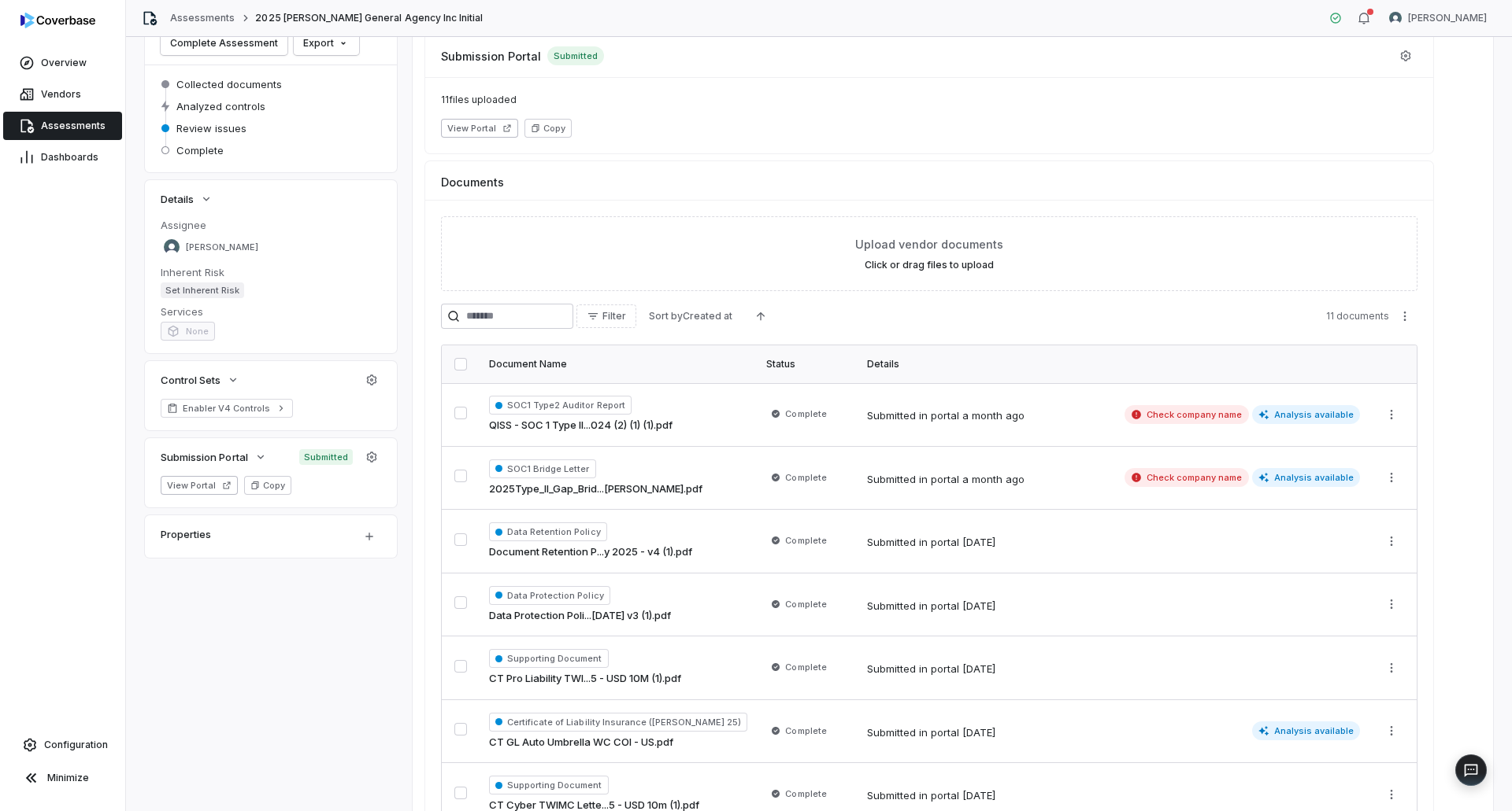
click at [587, 680] on link "CT Pro Liability TWI...5 - USD 10M (1).pdf" at bounding box center [585, 679] width 192 height 16
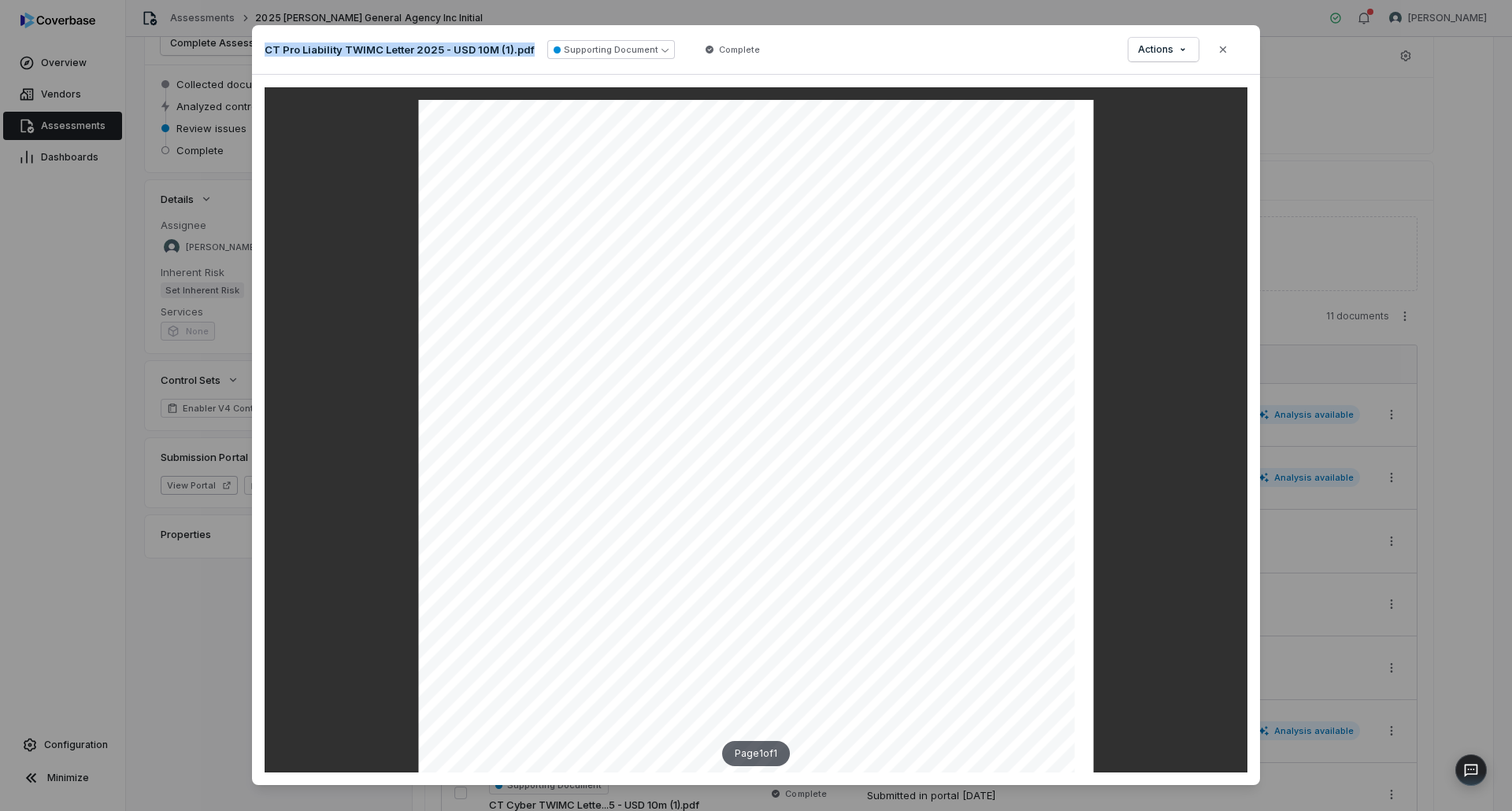
drag, startPoint x: 261, startPoint y: 53, endPoint x: 522, endPoint y: 54, distance: 261.0
click at [522, 54] on p "CT Pro Liability TWIMC Letter 2025 - USD 10M (1).pdf" at bounding box center [399, 49] width 270 height 14
copy p "CT Pro Liability TWIMC Letter 2025 - USD 10M (1).pdf"
drag, startPoint x: 1216, startPoint y: 42, endPoint x: 1193, endPoint y: 78, distance: 42.7
click at [1216, 42] on button "Close" at bounding box center [1222, 49] width 33 height 33
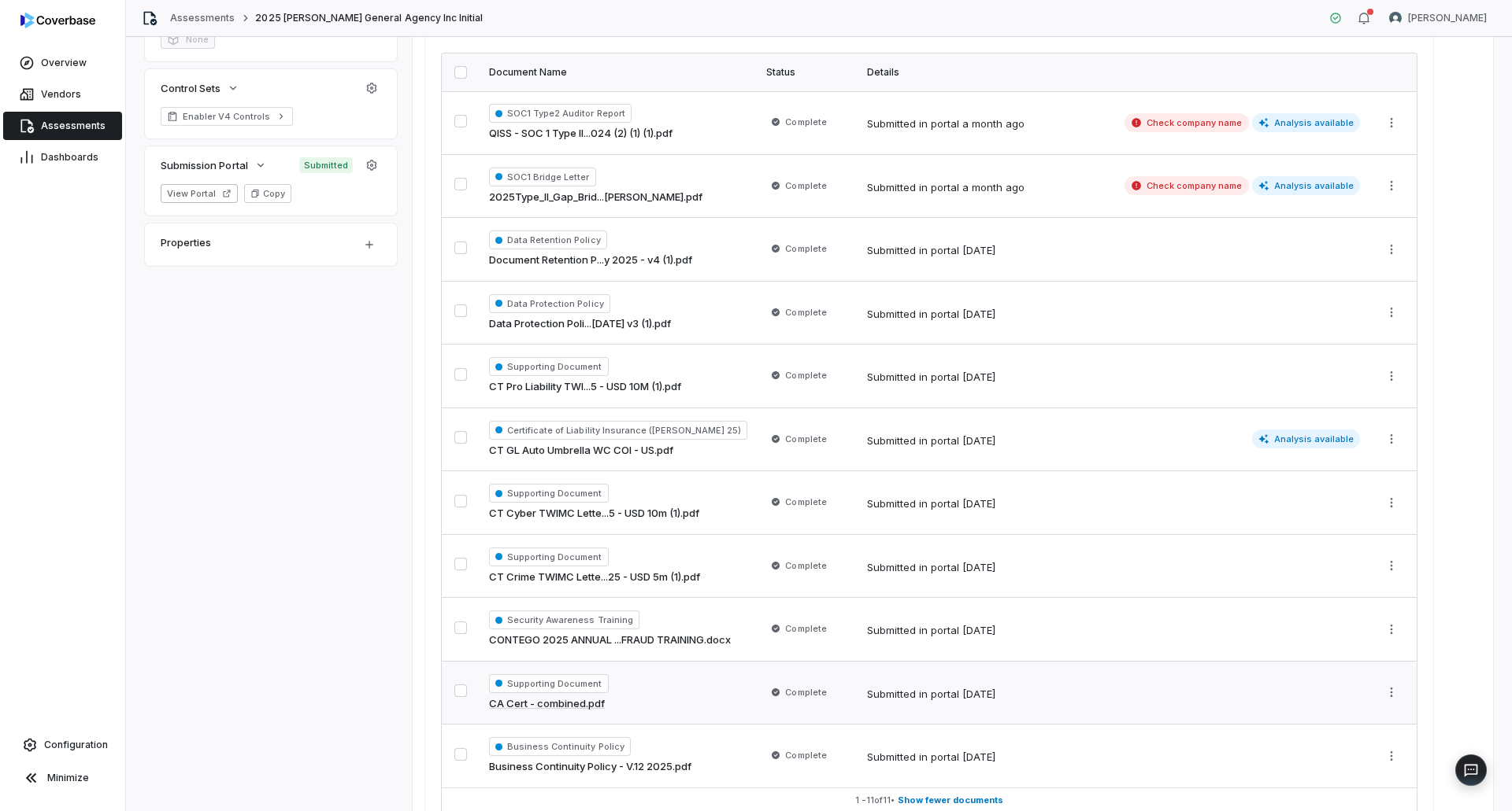
scroll to position [472, 0]
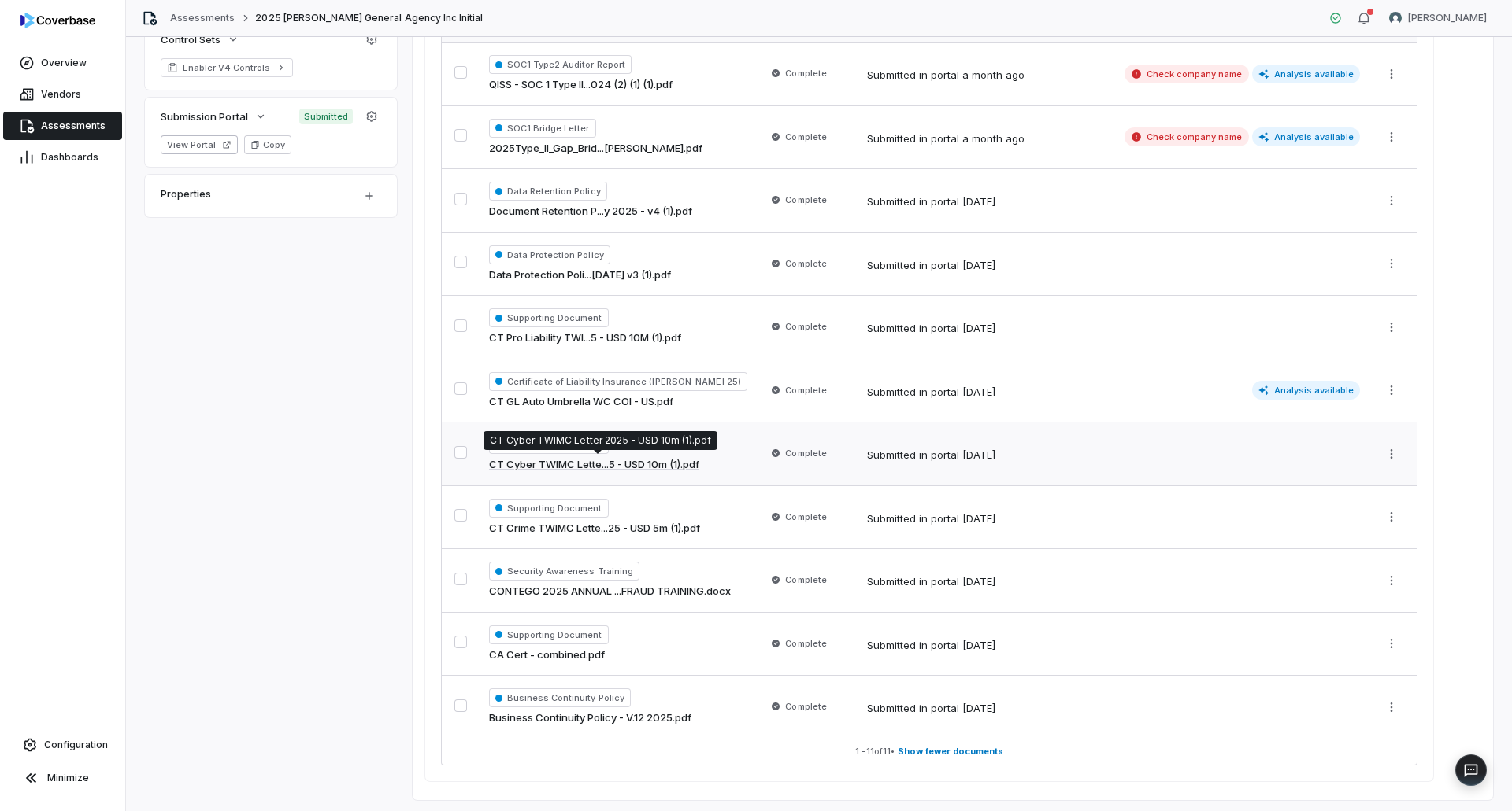
click at [580, 466] on link "CT Cyber TWIMC Lette...5 - USD 10m (1).pdf" at bounding box center [594, 465] width 211 height 16
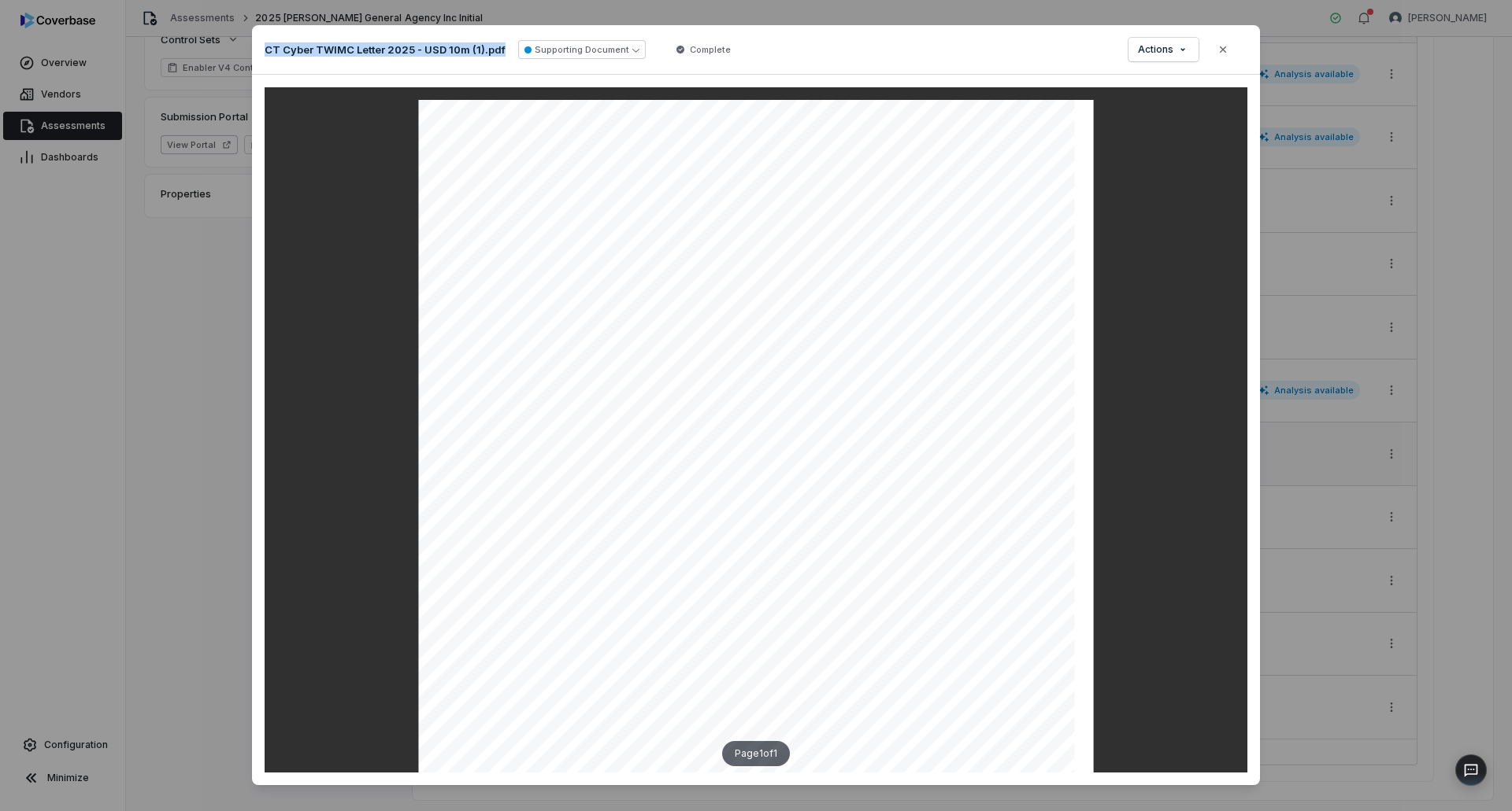
drag, startPoint x: 262, startPoint y: 45, endPoint x: 498, endPoint y: 54, distance: 236.2
click at [498, 54] on div "CT Cyber TWIMC Letter 2025 - USD 10m (1).pdf Supporting Document Complete" at bounding box center [500, 50] width 471 height 19
copy p "CT Cyber TWIMC Letter 2025 - USD 10m (1).pdf"
click at [1224, 48] on icon "button" at bounding box center [1222, 49] width 12 height 12
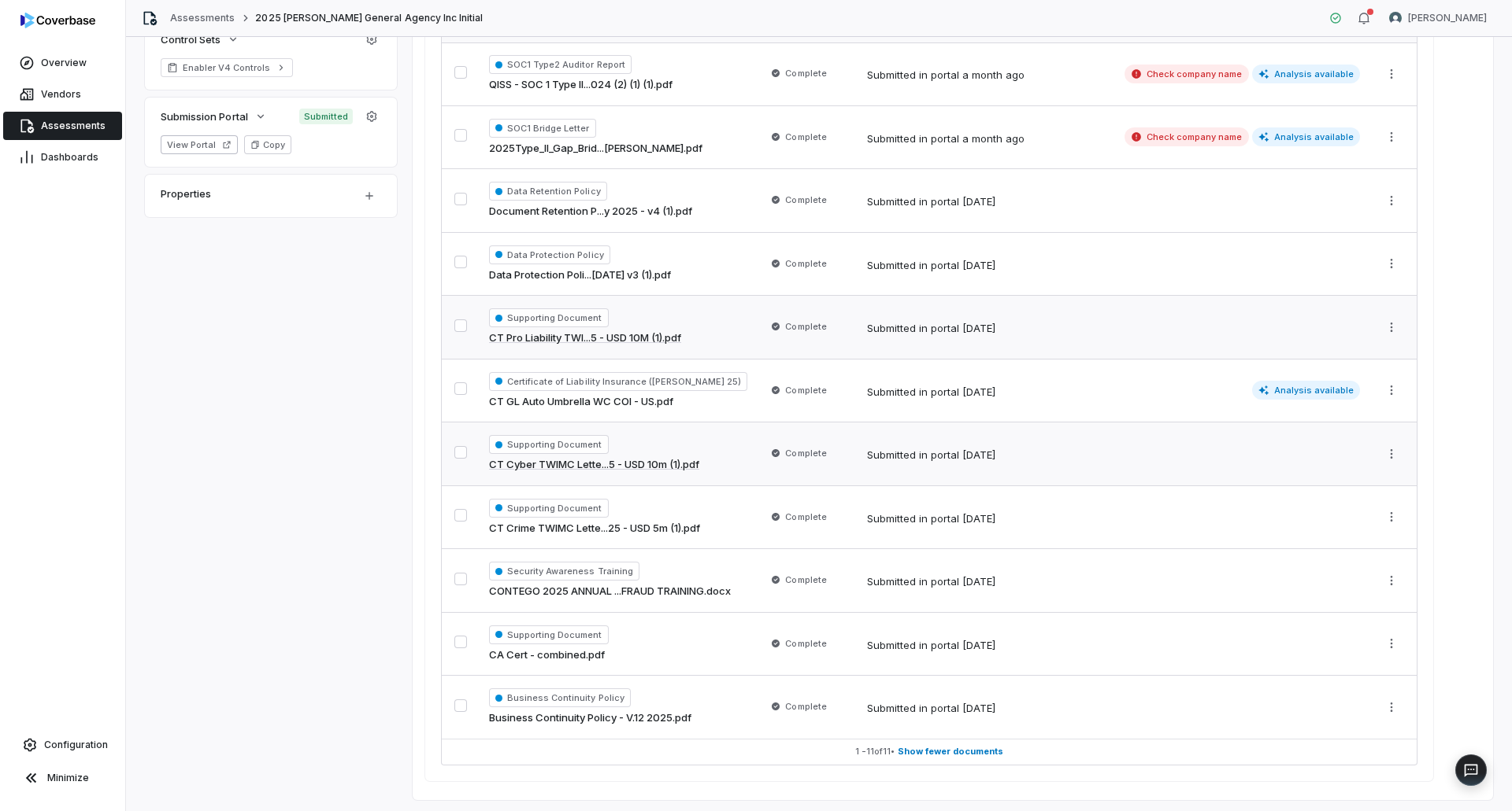
click at [575, 343] on link "CT Pro Liability TWI...5 - USD 10M (1).pdf" at bounding box center [585, 338] width 192 height 16
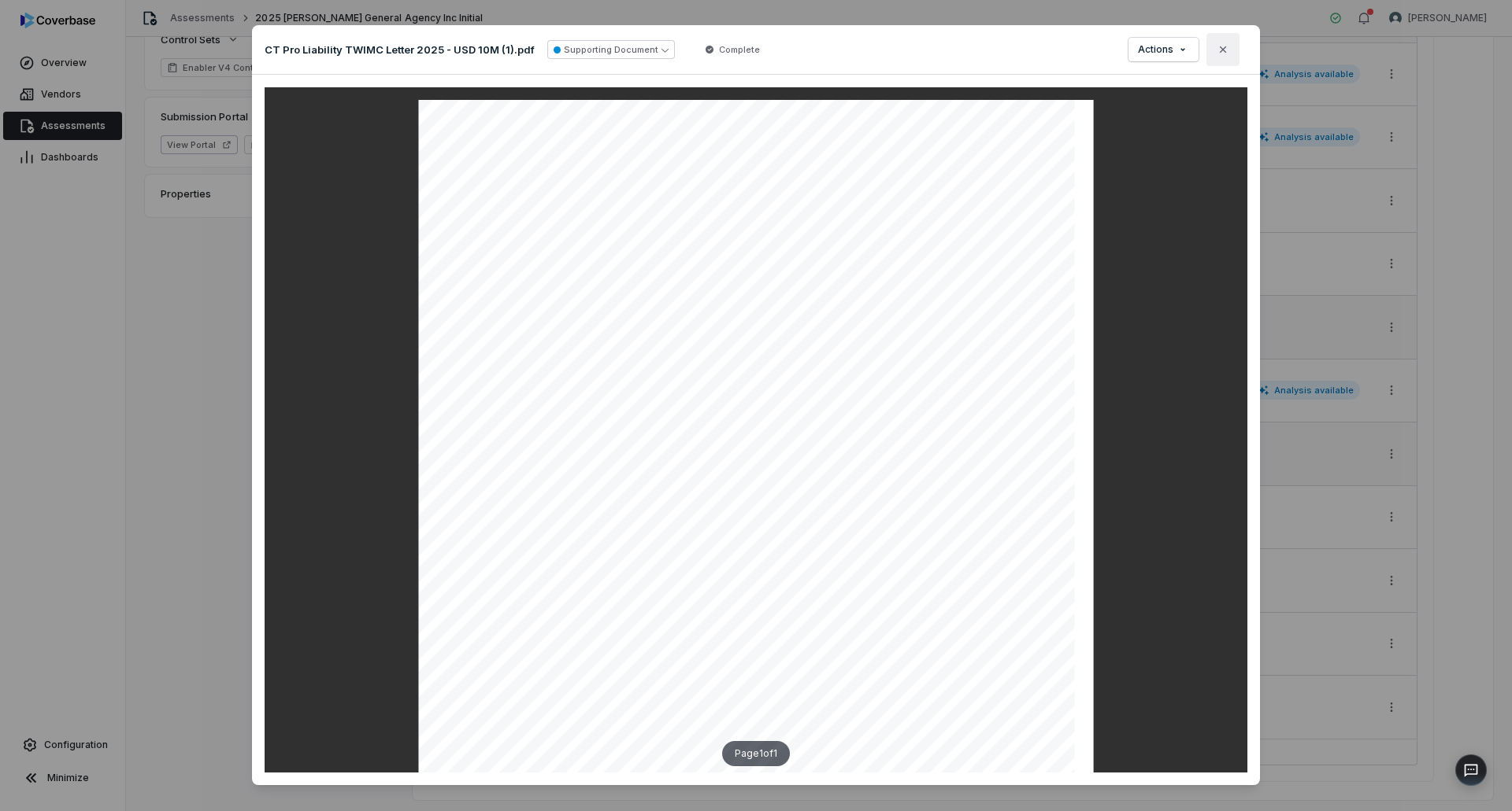
click at [1225, 46] on button "Close" at bounding box center [1222, 49] width 33 height 33
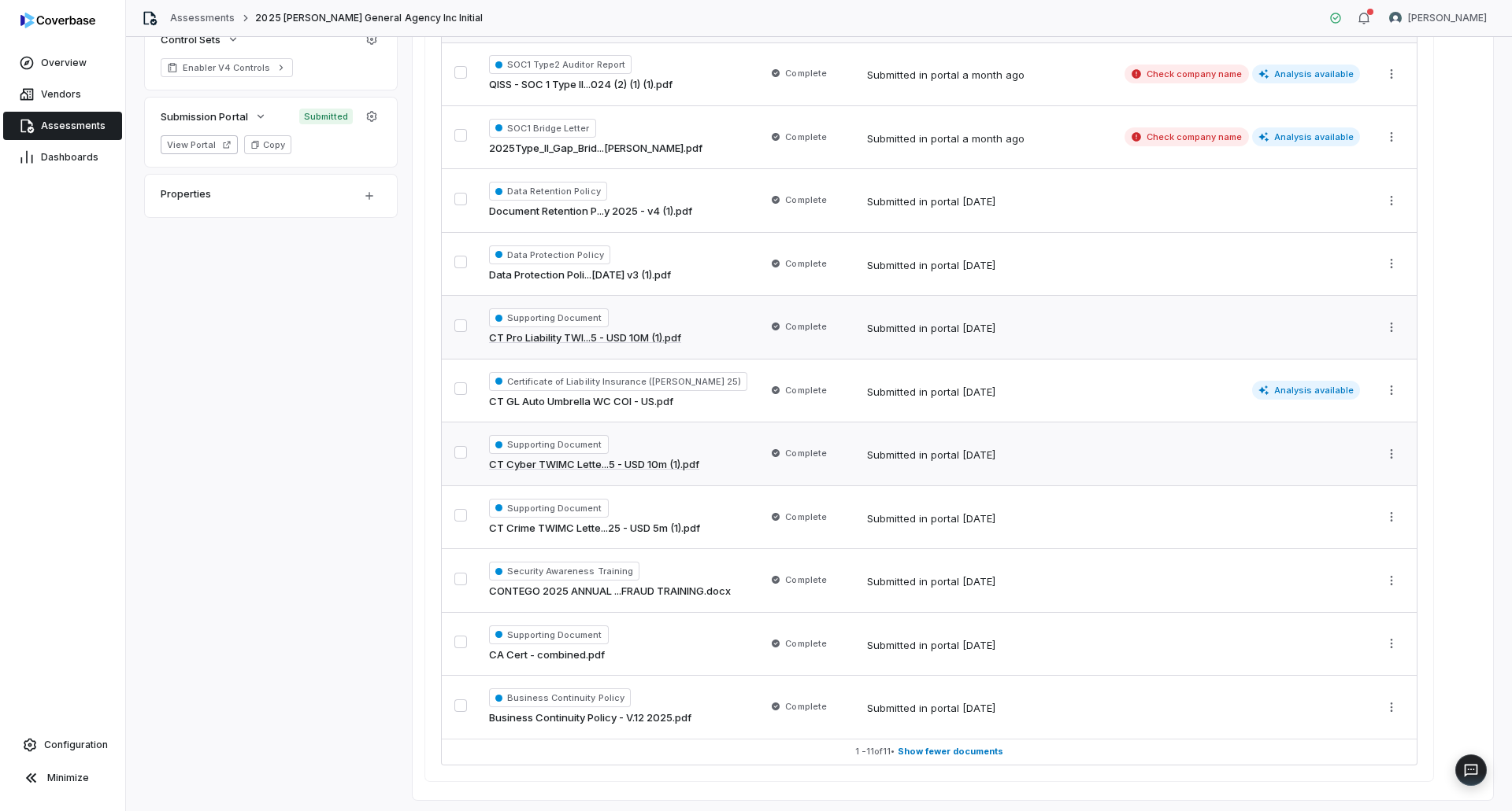
drag, startPoint x: 55, startPoint y: 129, endPoint x: 122, endPoint y: 185, distance: 87.3
click at [55, 129] on span "Assessments" at bounding box center [73, 126] width 64 height 12
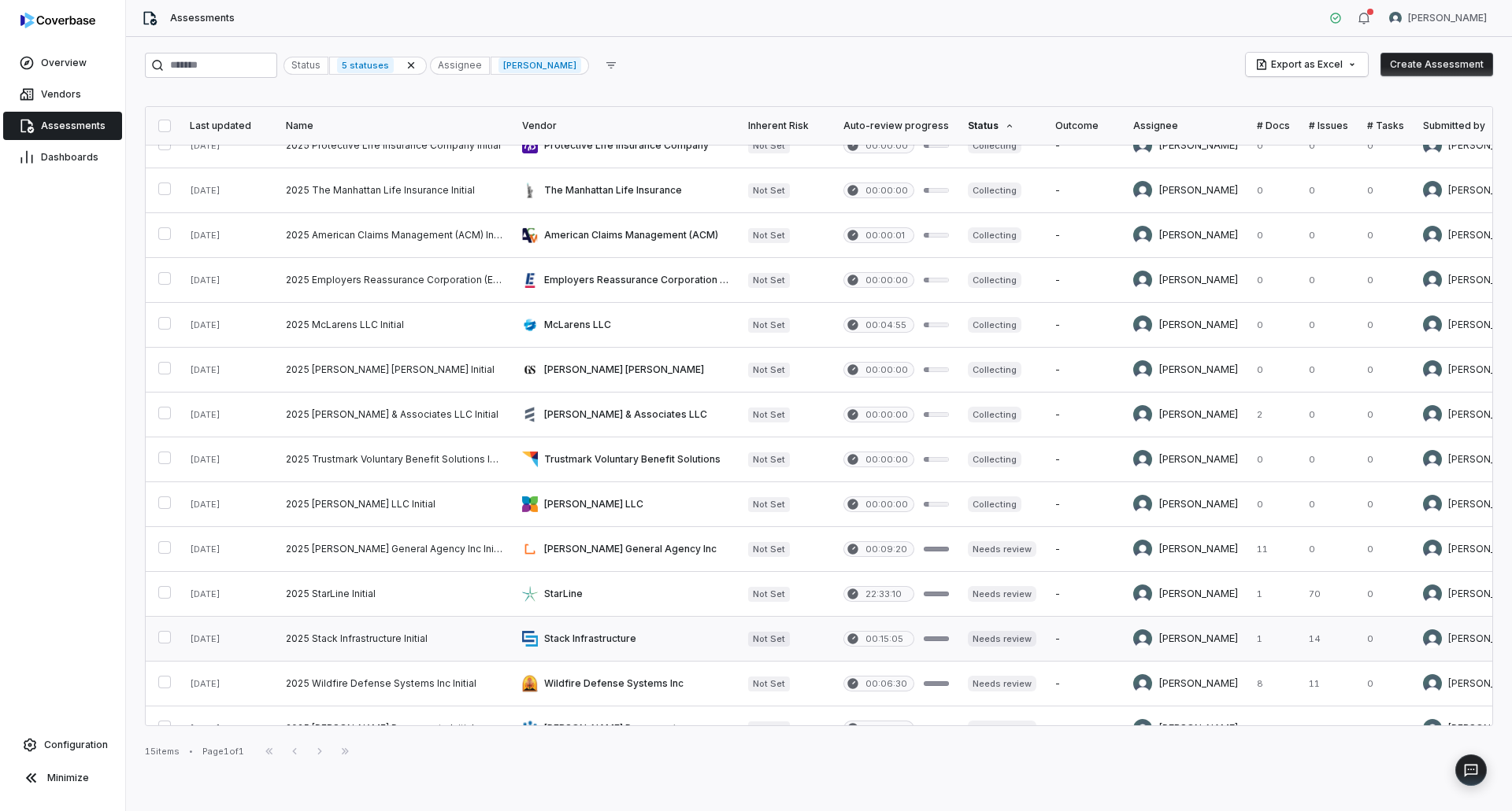
scroll to position [99, 0]
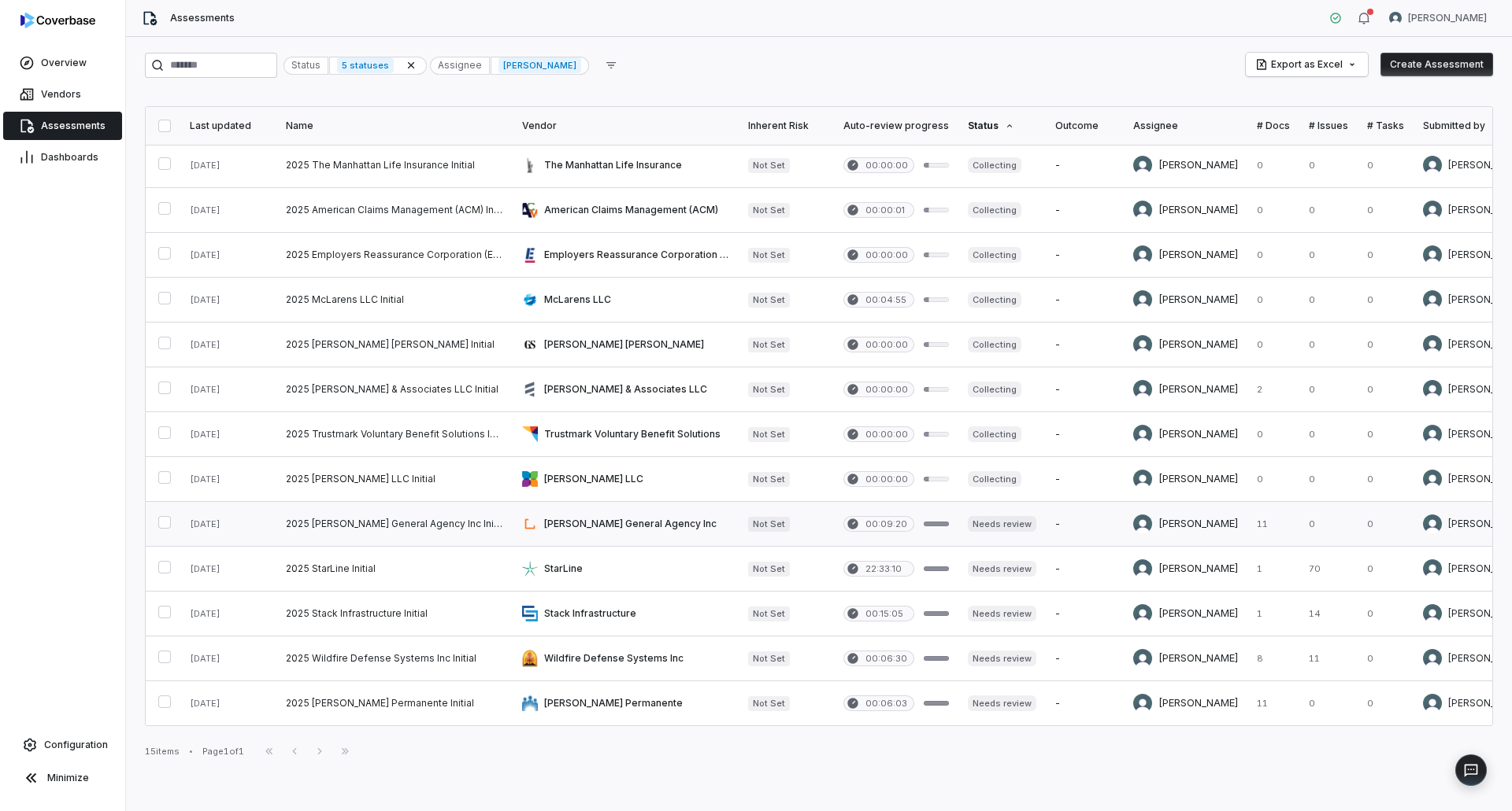
click at [595, 518] on link at bounding box center [625, 524] width 226 height 44
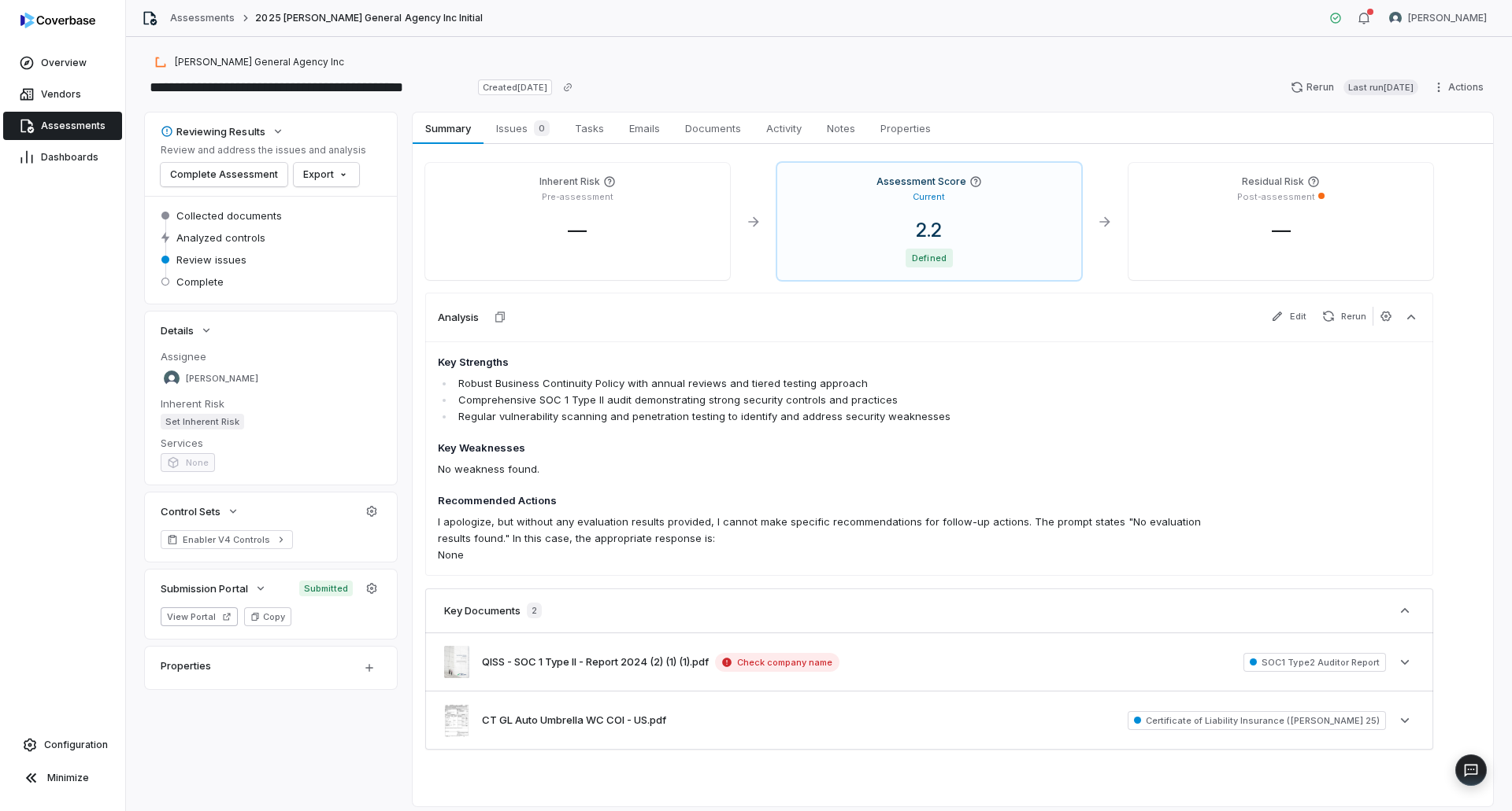
click at [66, 121] on span "Assessments" at bounding box center [73, 126] width 64 height 12
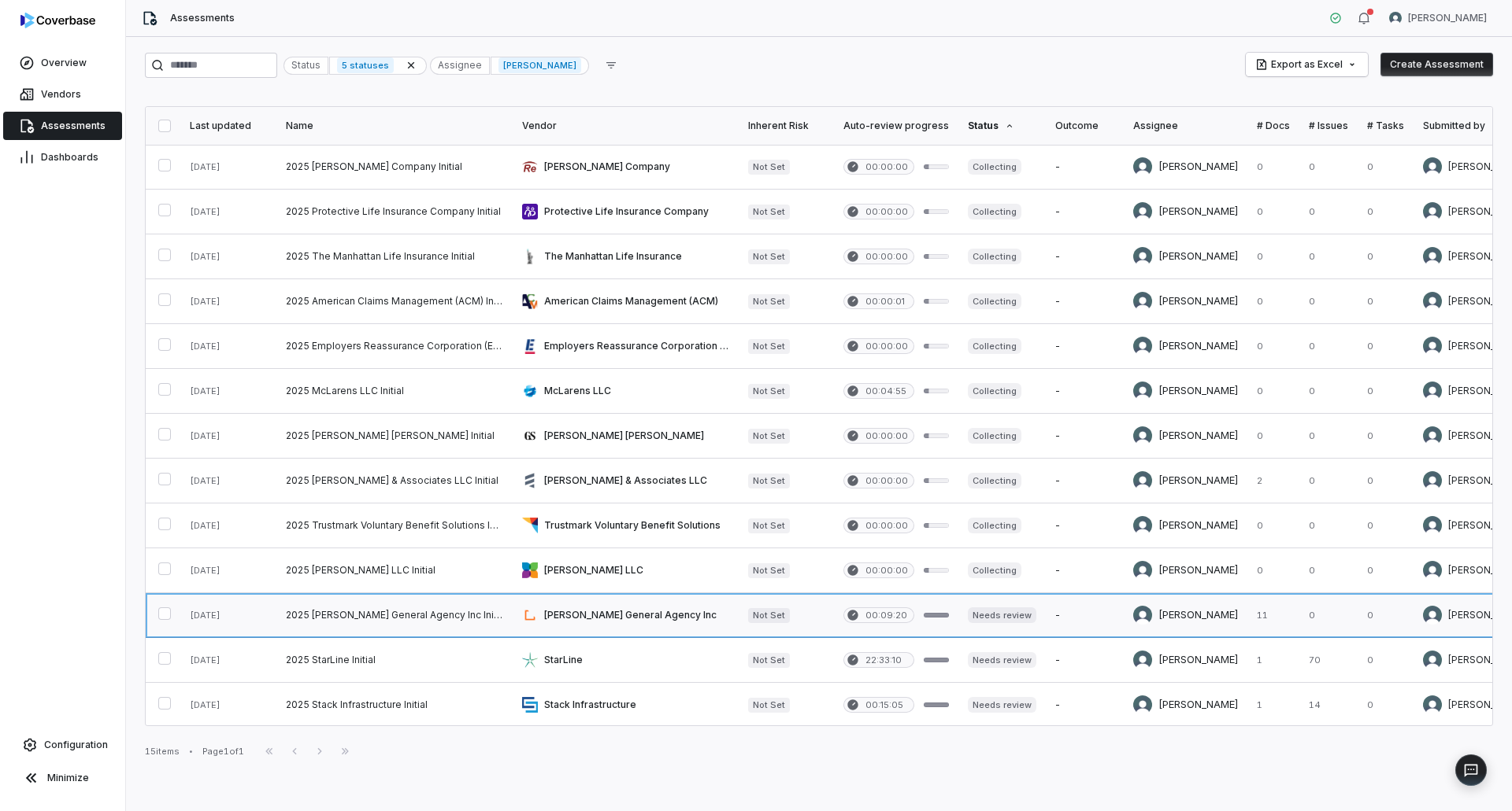
click at [659, 625] on link at bounding box center [625, 616] width 226 height 44
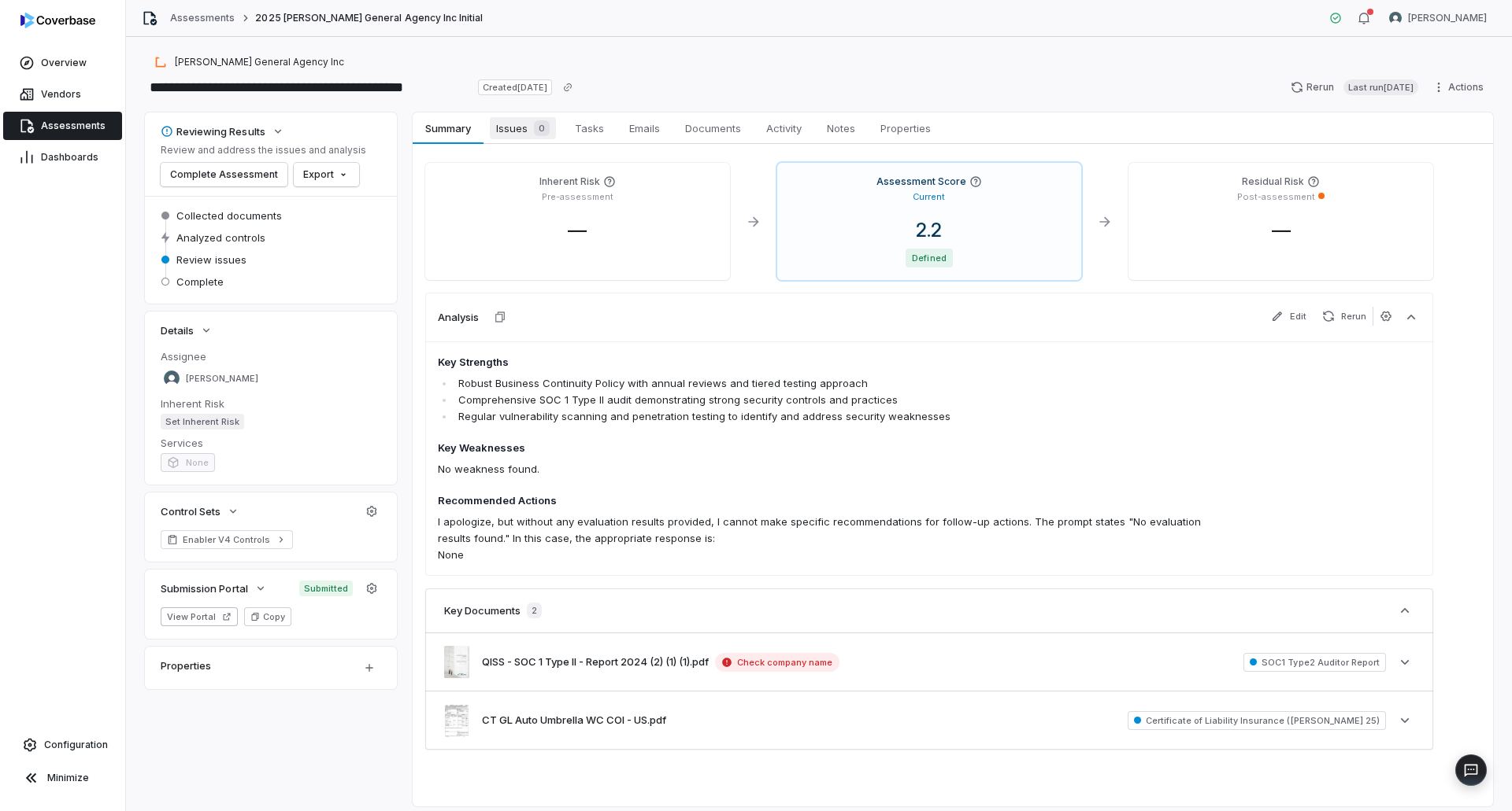
click at [513, 122] on span "Issues 0" at bounding box center [523, 127] width 66 height 22
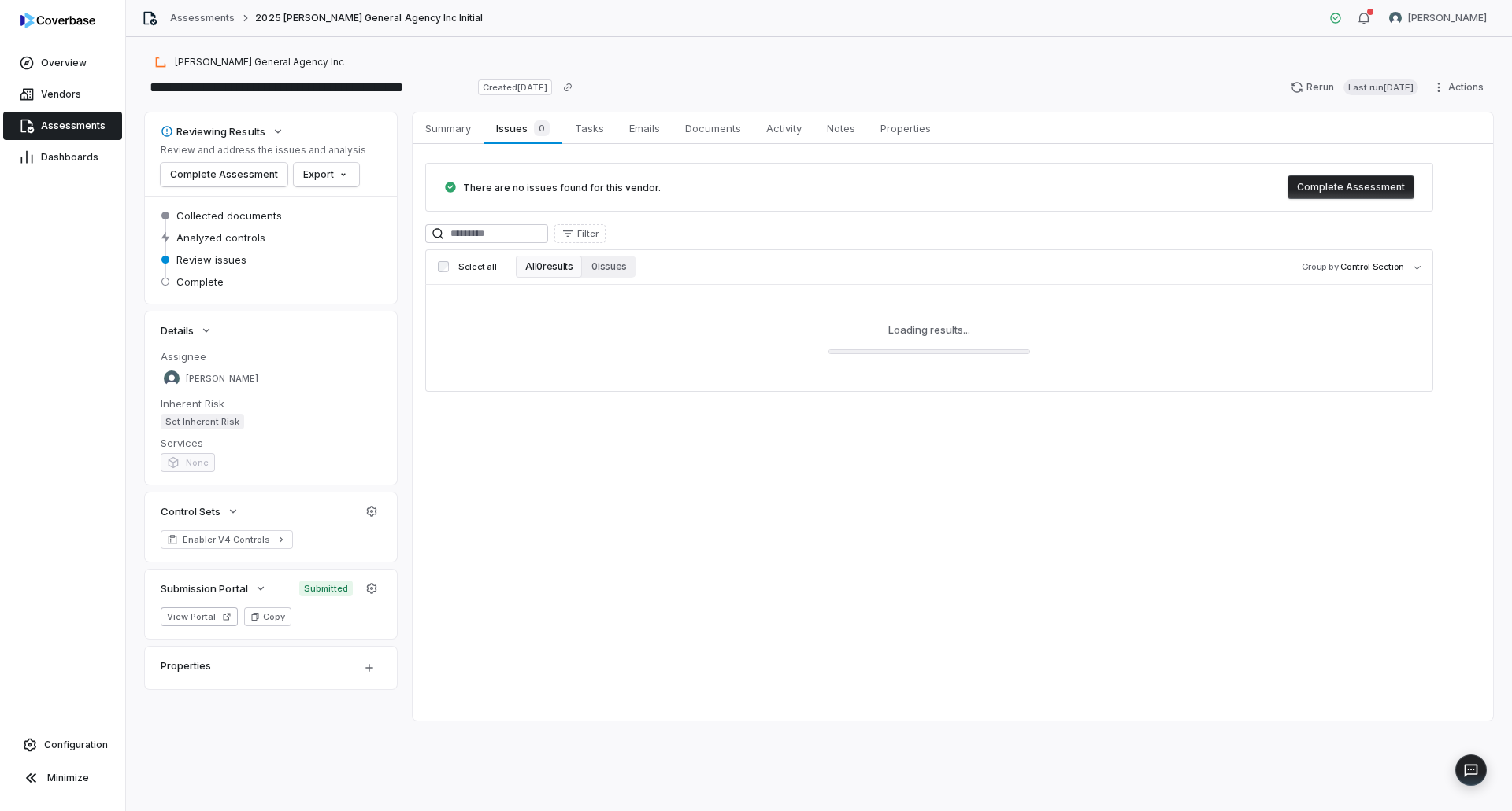
click at [1318, 189] on button "Complete Assessment" at bounding box center [1351, 187] width 127 height 24
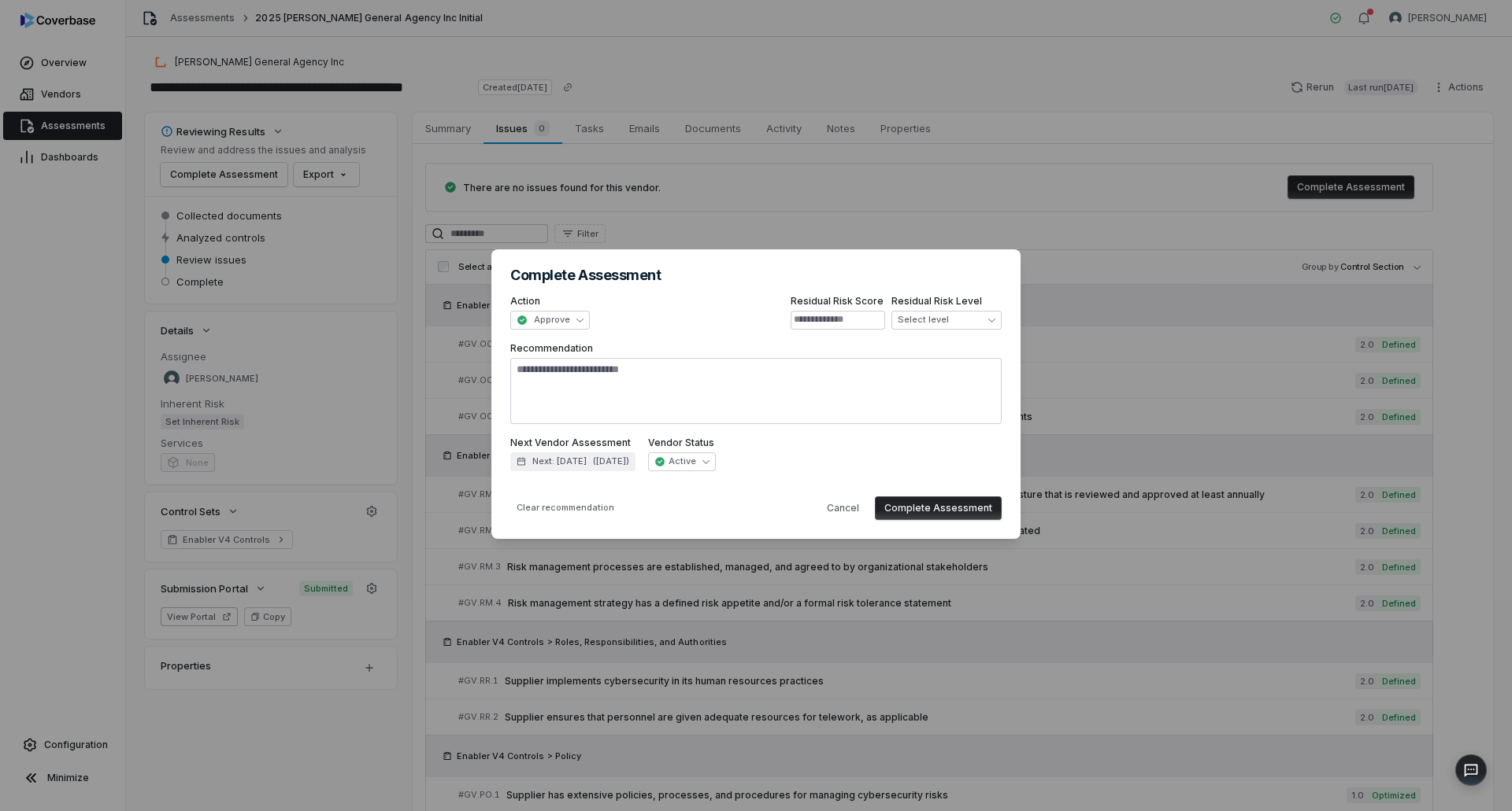
click at [969, 506] on button "Complete Assessment" at bounding box center [938, 508] width 127 height 24
type textarea "*"
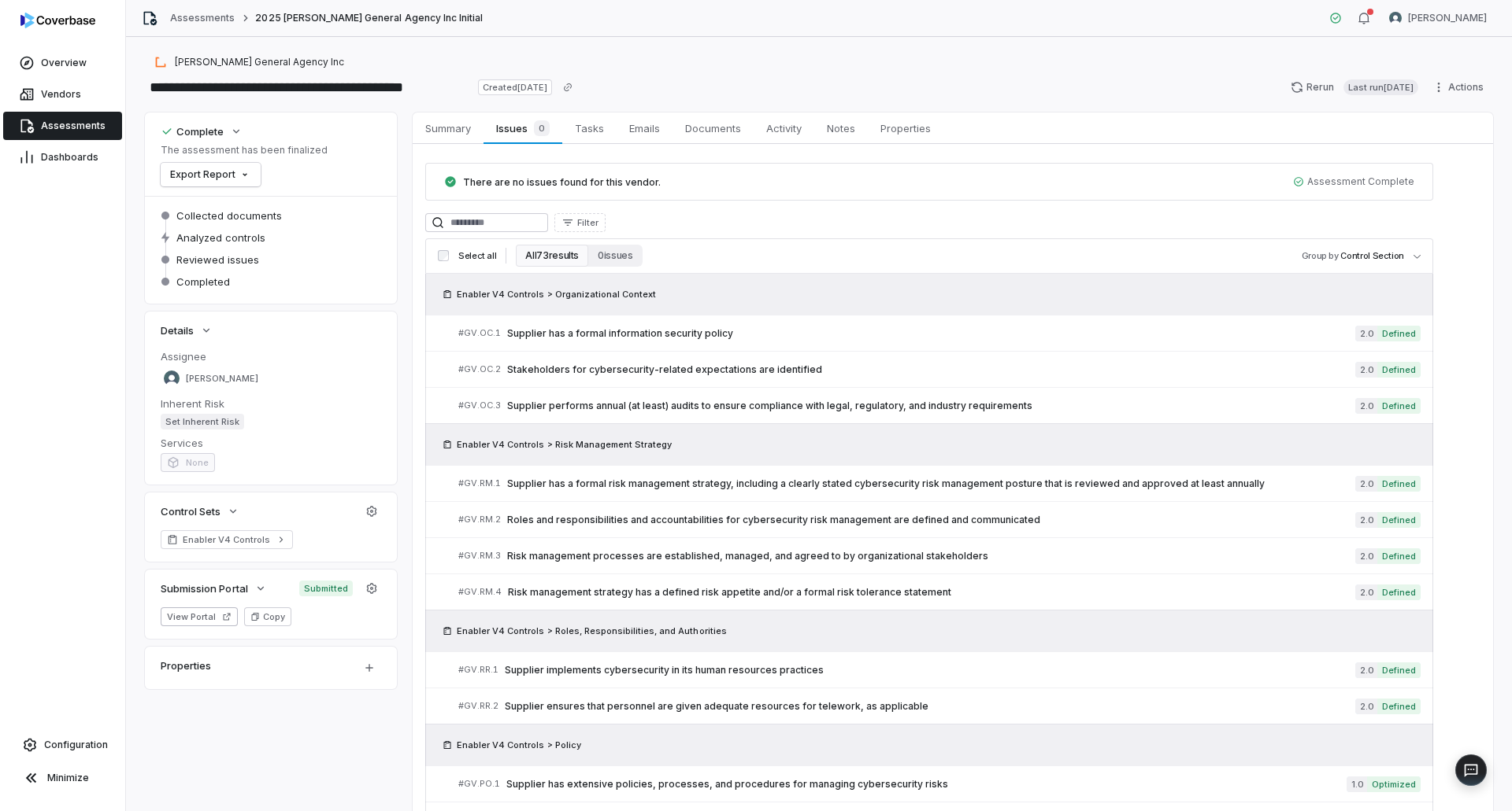
click at [110, 130] on link "Assessments" at bounding box center [62, 126] width 119 height 28
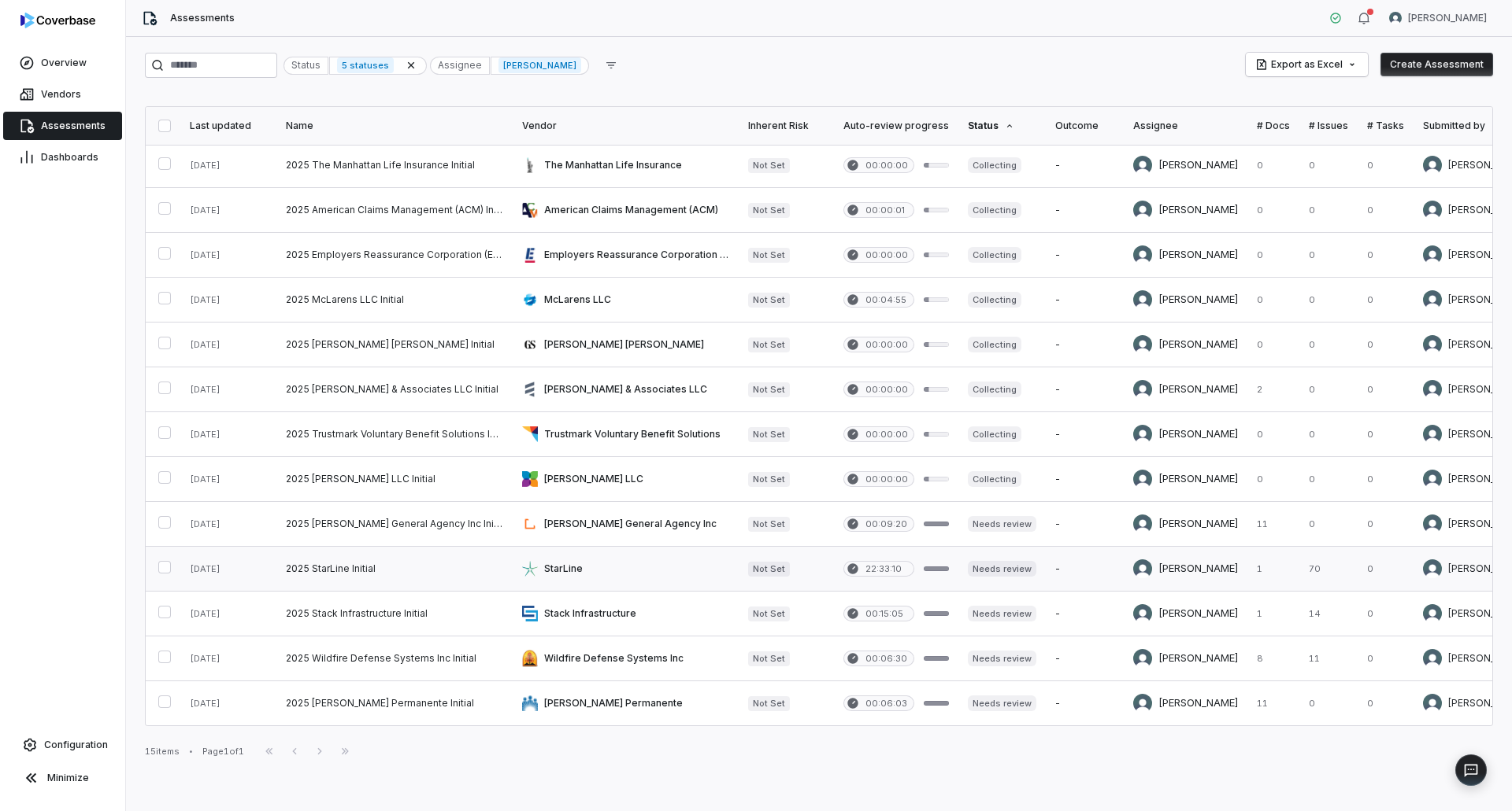
scroll to position [99, 0]
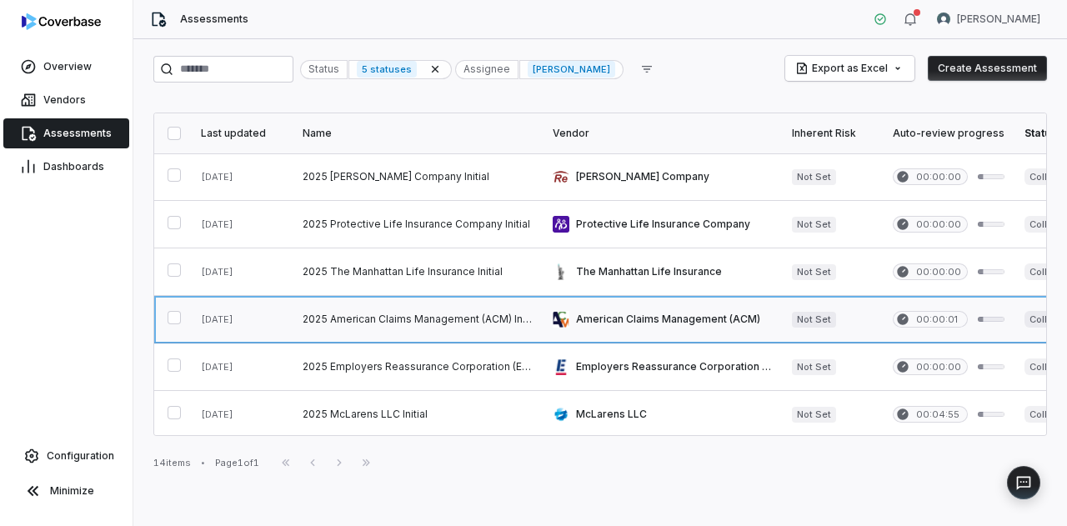
click at [710, 322] on link at bounding box center [662, 319] width 239 height 47
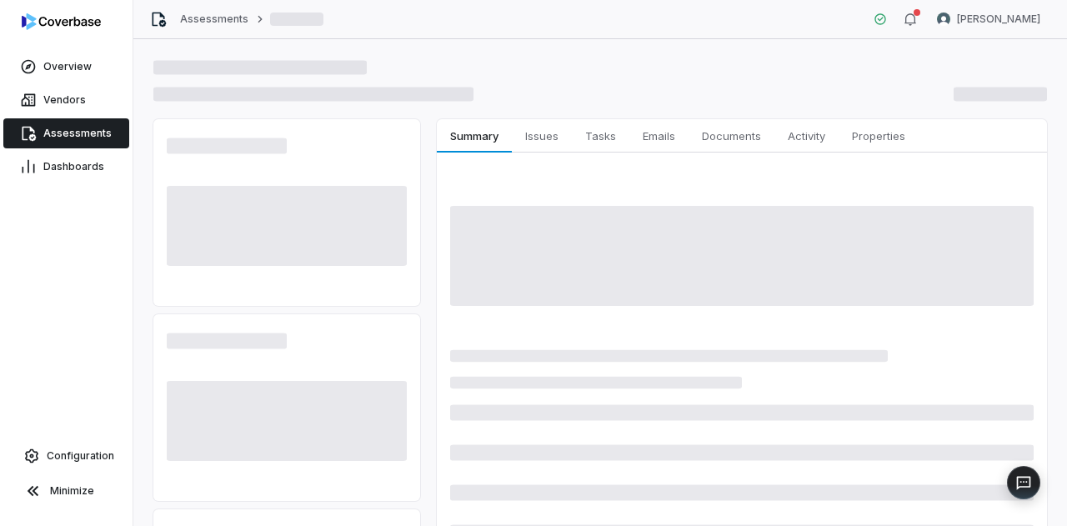
click at [58, 135] on span "Assessments" at bounding box center [77, 133] width 68 height 13
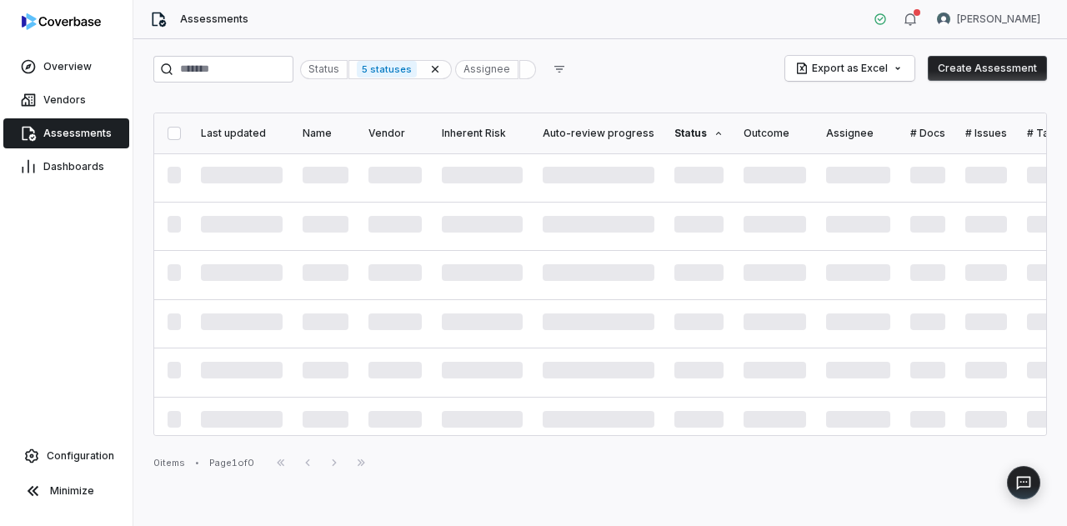
click at [68, 134] on span "Assessments" at bounding box center [77, 133] width 68 height 13
click at [73, 165] on span "Dashboards" at bounding box center [73, 166] width 61 height 13
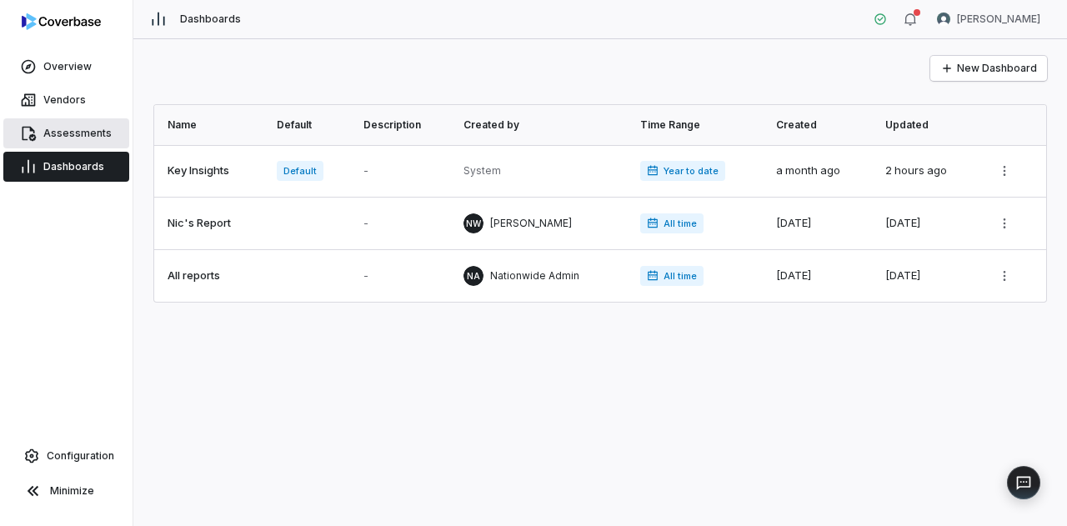
click at [73, 133] on span "Assessments" at bounding box center [77, 133] width 68 height 13
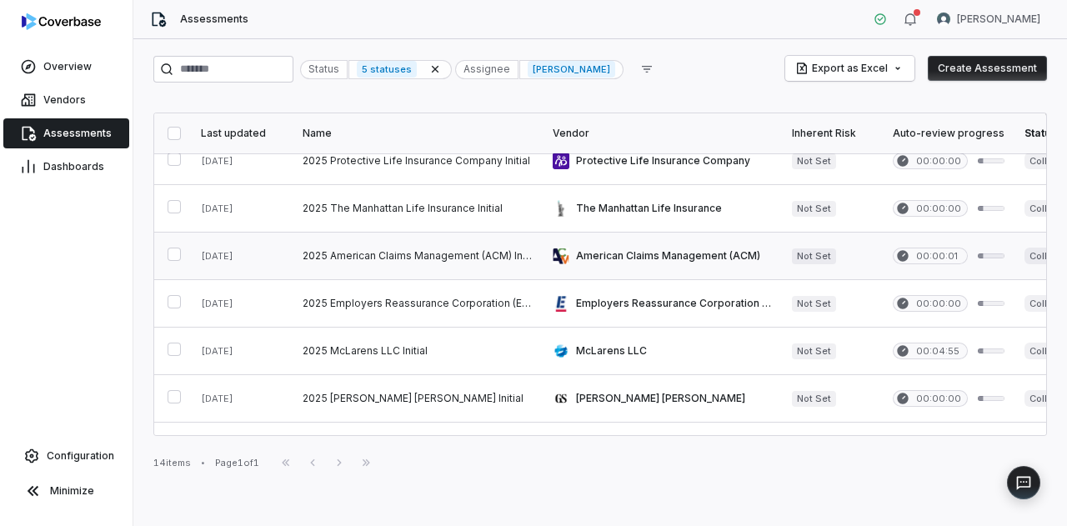
scroll to position [386, 0]
